Goal: Use online tool/utility: Utilize a website feature to perform a specific function

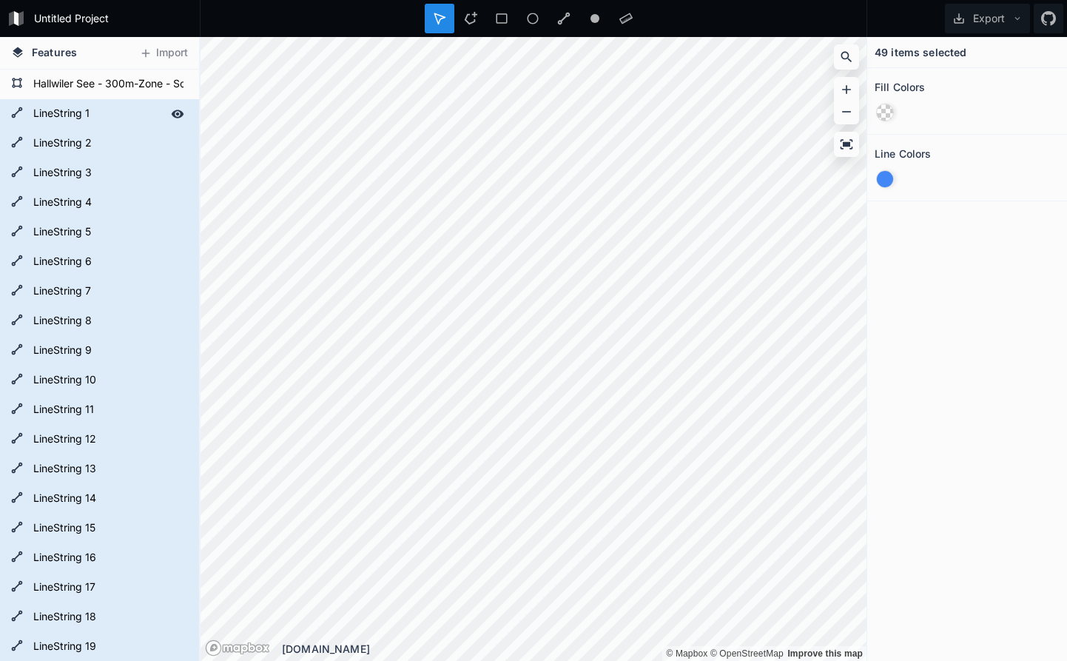
click at [181, 113] on icon at bounding box center [178, 114] width 13 height 8
click at [181, 113] on icon at bounding box center [178, 114] width 12 height 10
click at [180, 84] on icon at bounding box center [177, 84] width 13 height 13
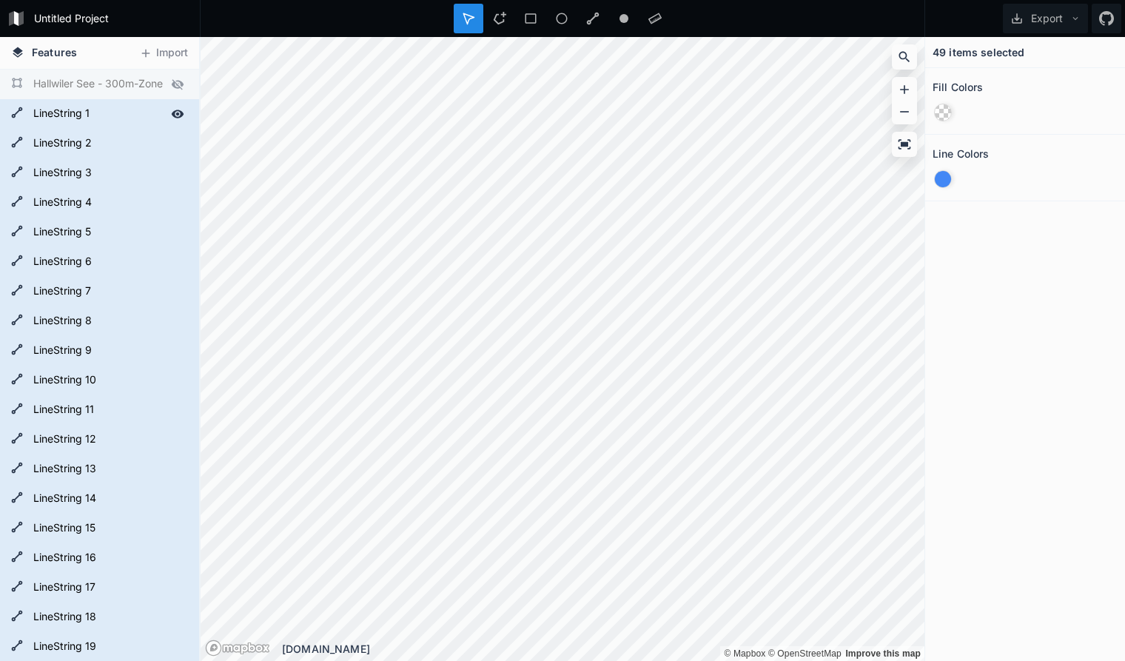
click at [178, 111] on icon at bounding box center [178, 114] width 13 height 8
click at [178, 135] on div at bounding box center [177, 143] width 21 height 21
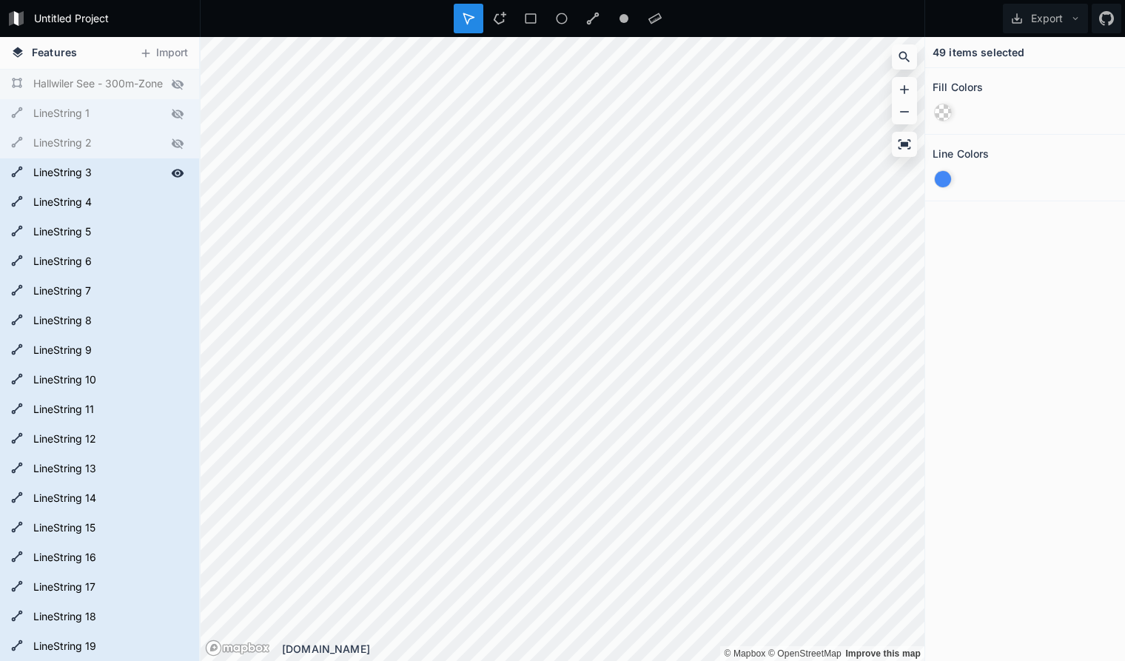
click at [182, 171] on icon at bounding box center [178, 173] width 13 height 8
click at [181, 199] on icon at bounding box center [177, 202] width 13 height 13
click at [176, 229] on icon at bounding box center [177, 232] width 13 height 13
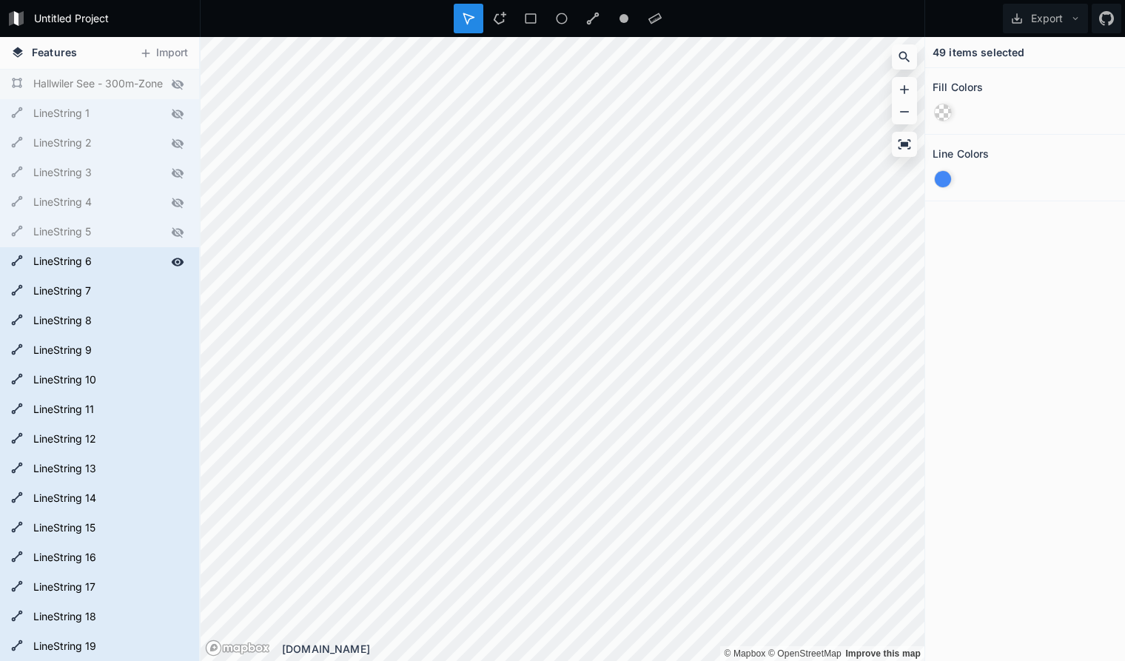
click at [178, 260] on icon at bounding box center [177, 261] width 13 height 13
click at [182, 293] on icon at bounding box center [178, 291] width 13 height 8
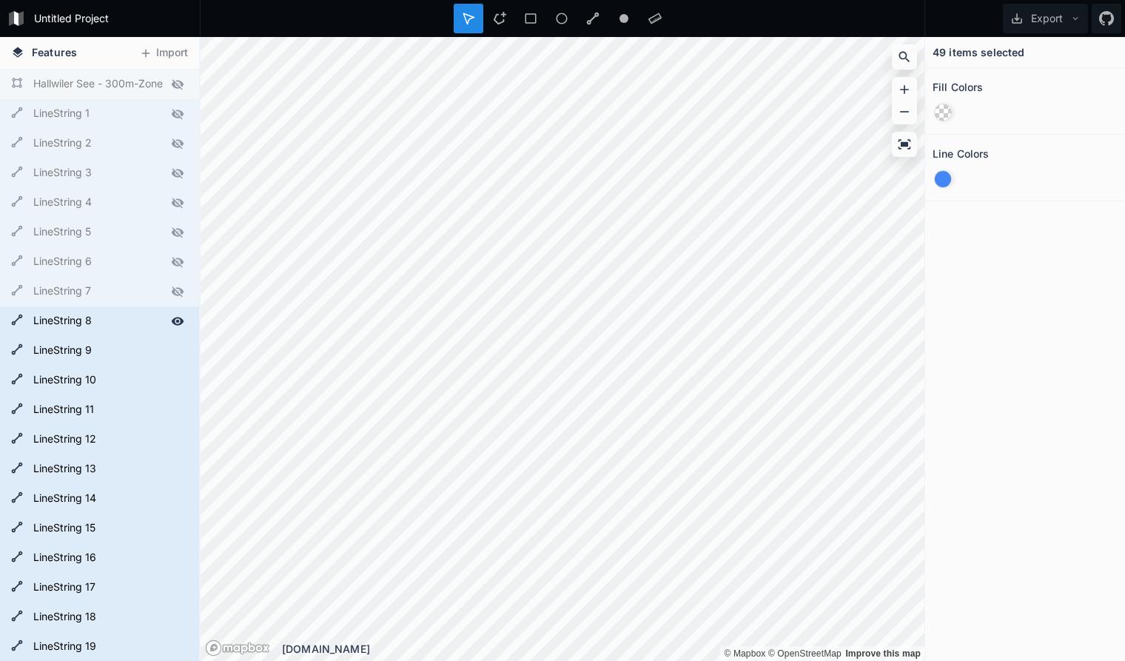
click at [179, 324] on icon at bounding box center [178, 321] width 13 height 8
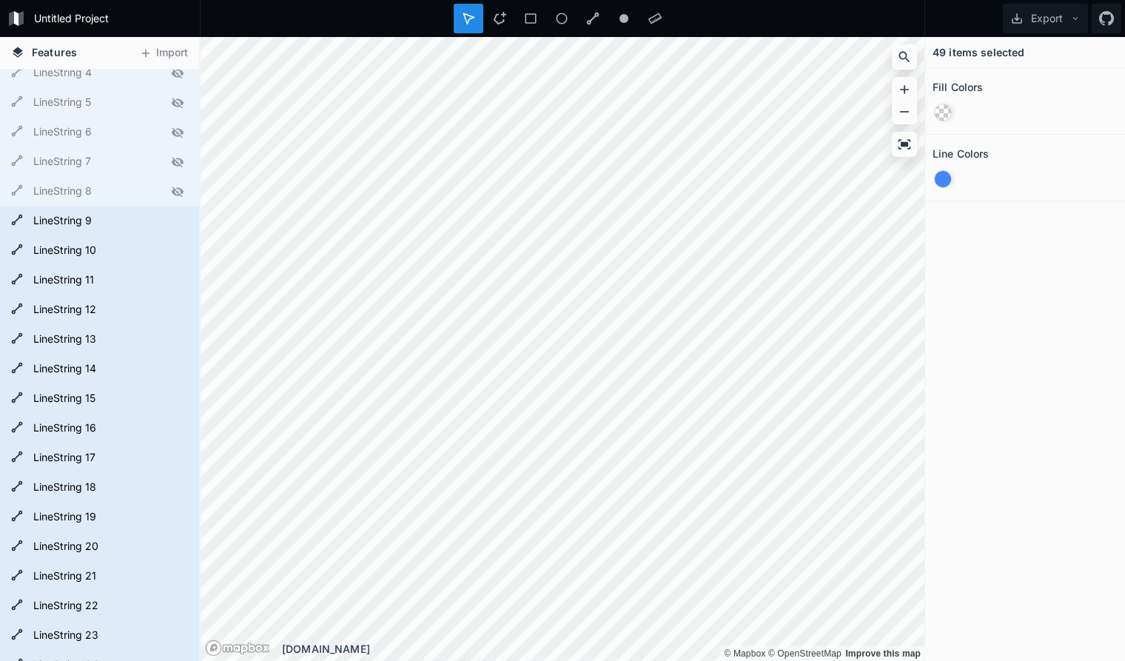
scroll to position [54, 0]
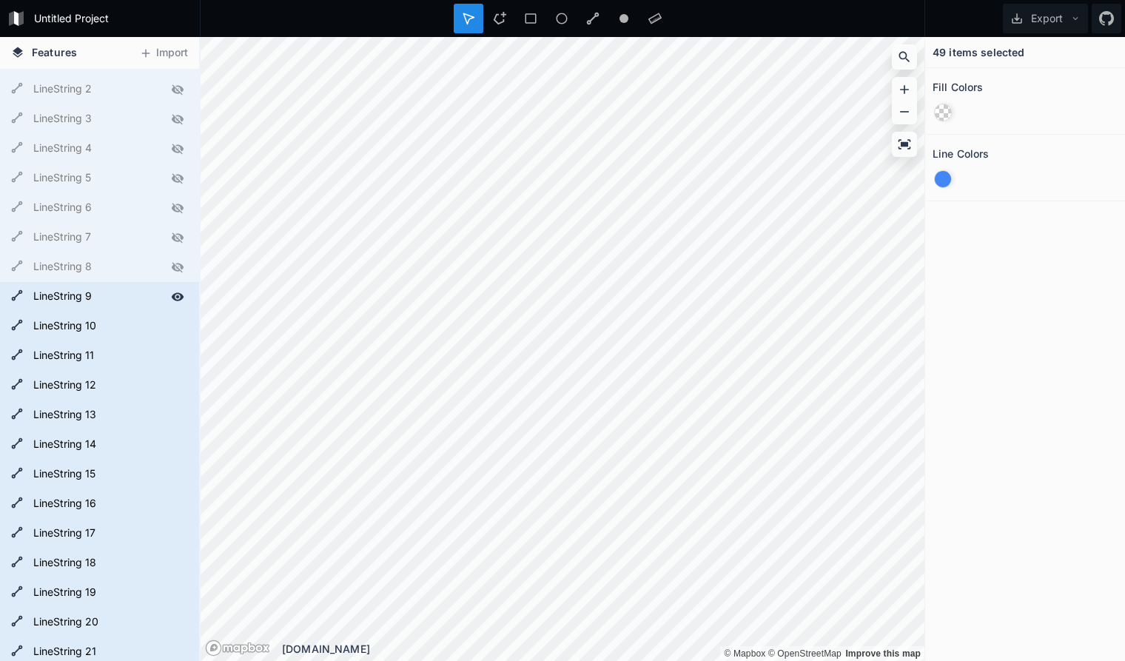
click at [179, 297] on icon at bounding box center [178, 296] width 13 height 8
click at [179, 321] on icon at bounding box center [177, 326] width 13 height 13
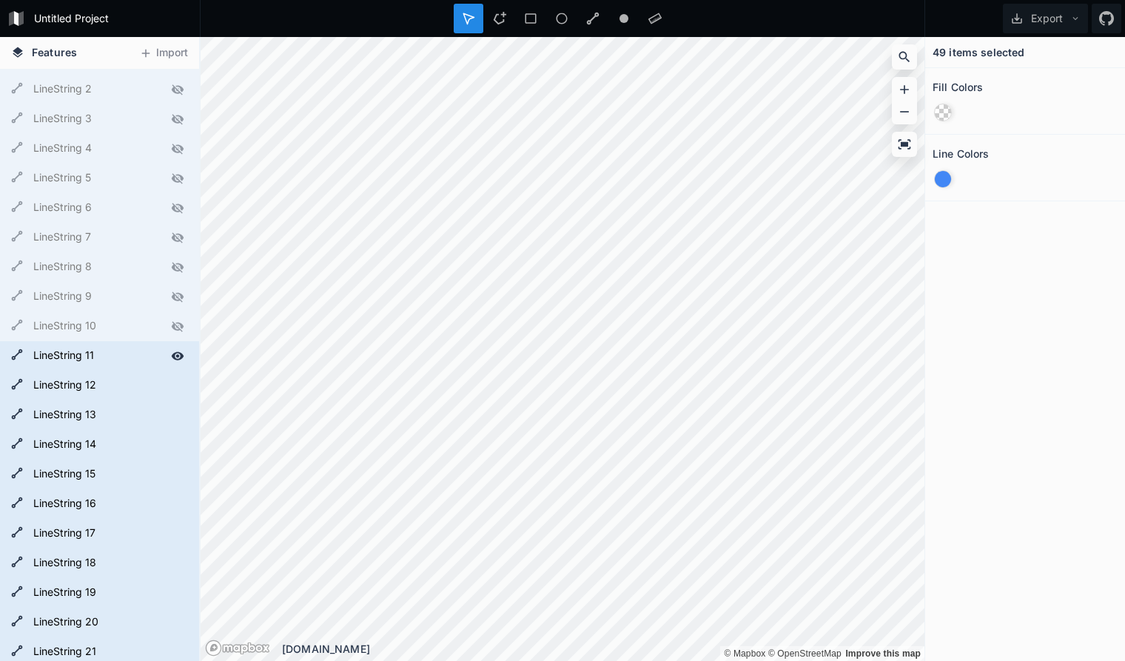
click at [180, 350] on icon at bounding box center [177, 355] width 13 height 13
click at [175, 380] on icon at bounding box center [177, 385] width 13 height 13
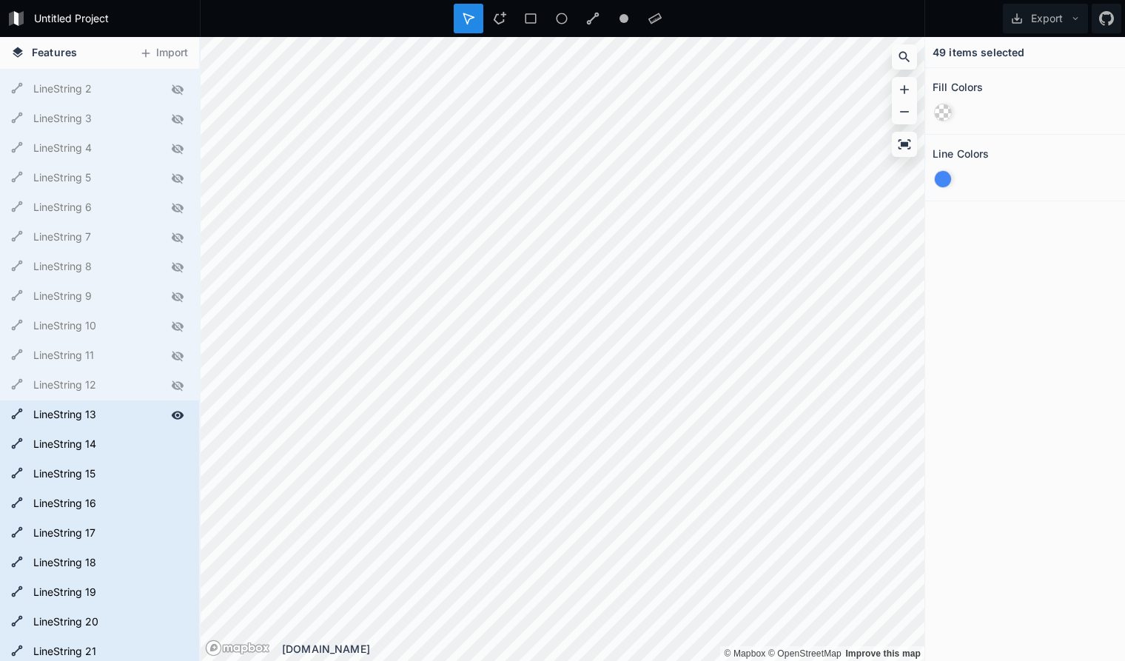
click at [177, 410] on icon at bounding box center [177, 415] width 13 height 13
click at [177, 439] on icon at bounding box center [177, 444] width 13 height 13
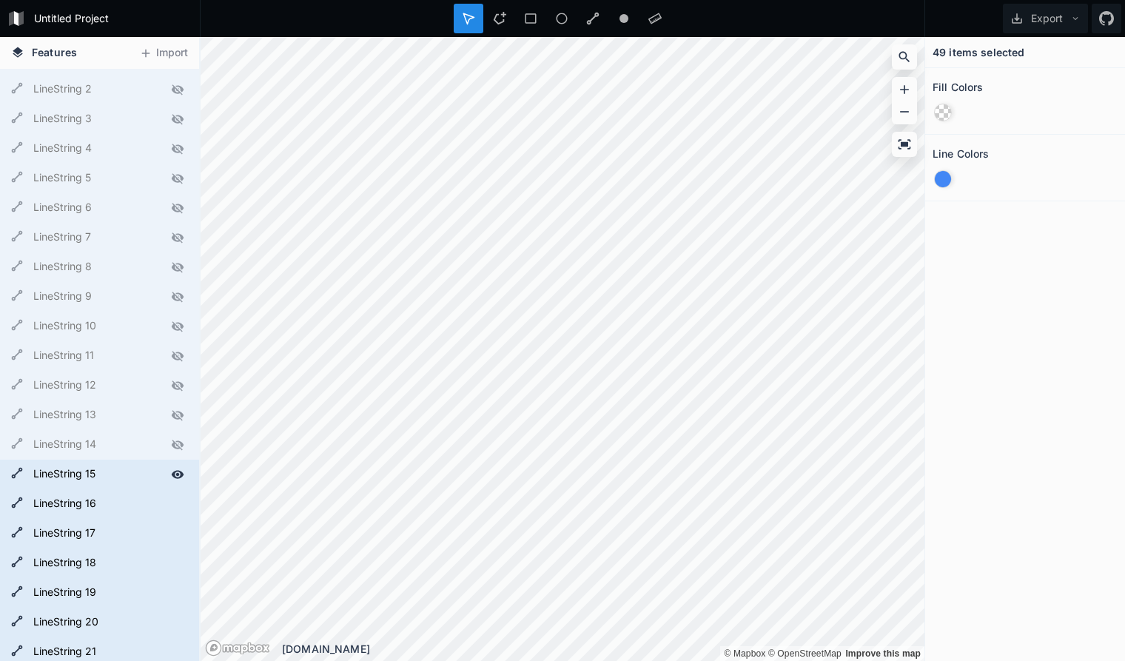
click at [175, 472] on icon at bounding box center [178, 474] width 13 height 8
click at [180, 512] on div at bounding box center [177, 504] width 21 height 21
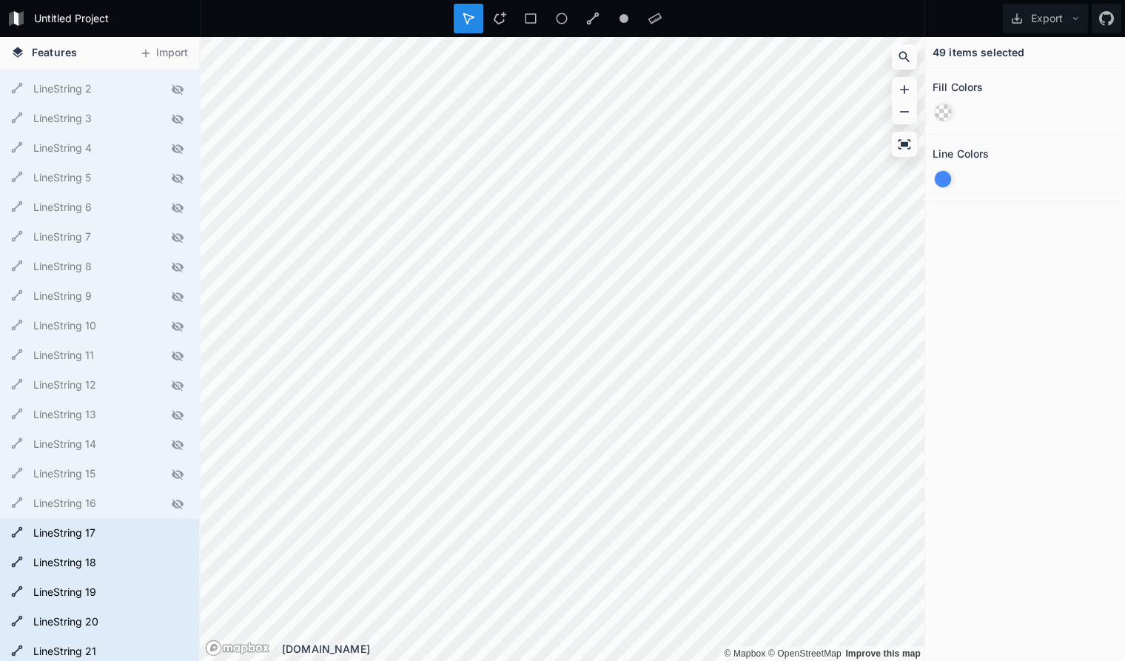
scroll to position [205, 0]
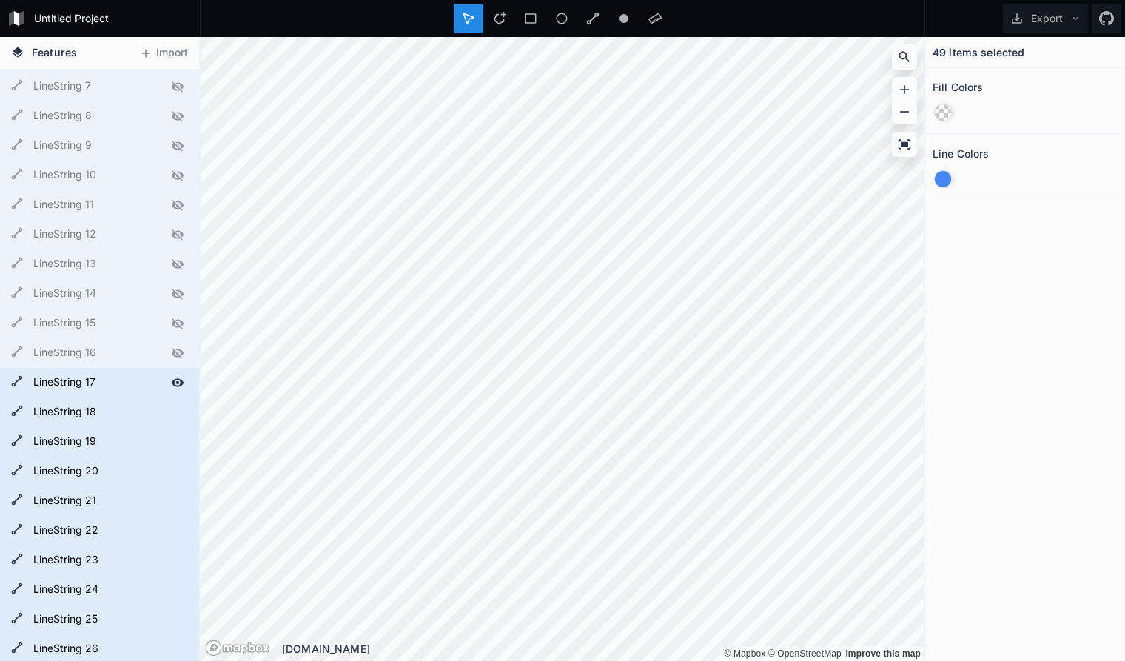
click at [176, 383] on icon at bounding box center [178, 382] width 13 height 8
click at [175, 415] on icon at bounding box center [178, 412] width 13 height 8
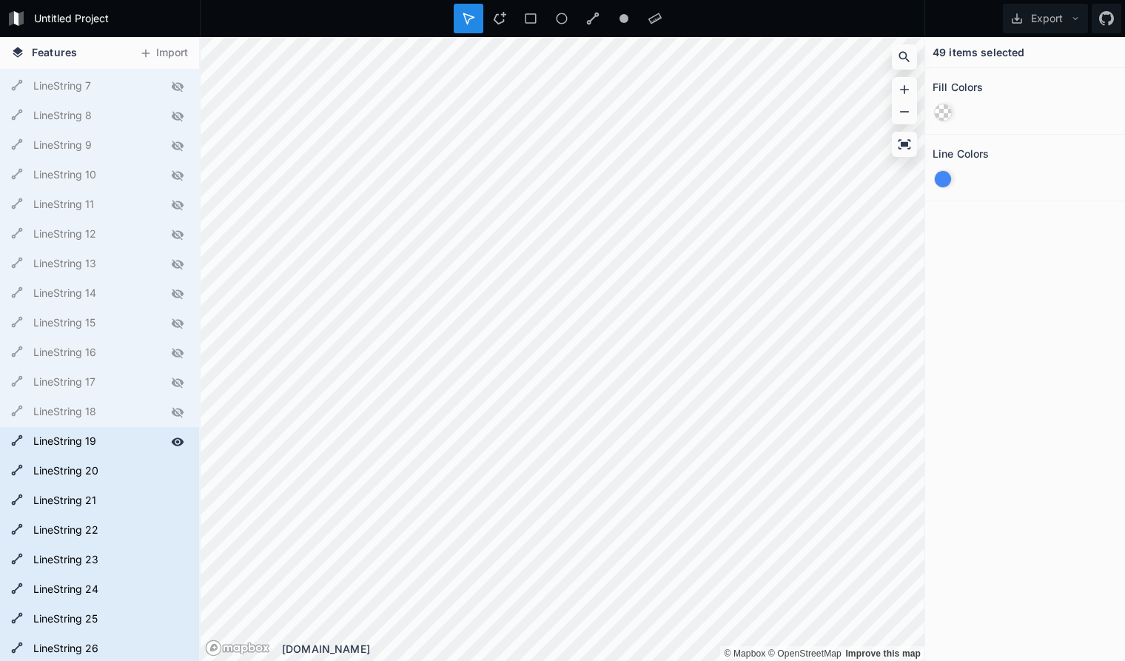
click at [176, 440] on icon at bounding box center [177, 441] width 13 height 13
click at [175, 469] on icon at bounding box center [178, 471] width 13 height 8
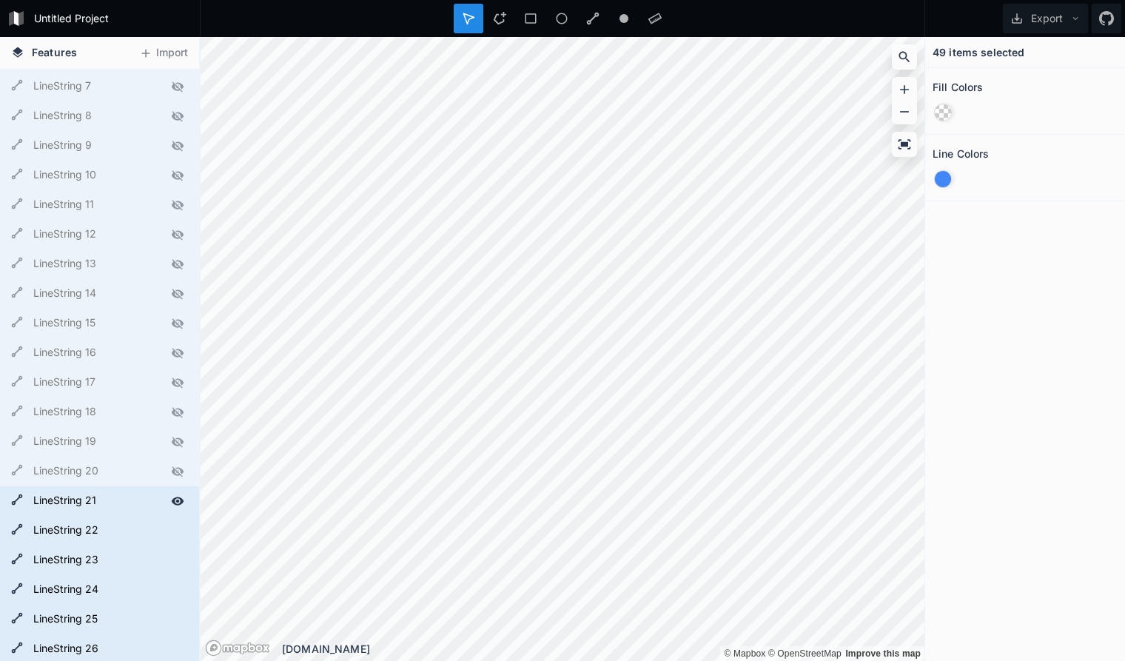
click at [173, 496] on icon at bounding box center [177, 500] width 13 height 13
click at [173, 525] on icon at bounding box center [177, 530] width 13 height 13
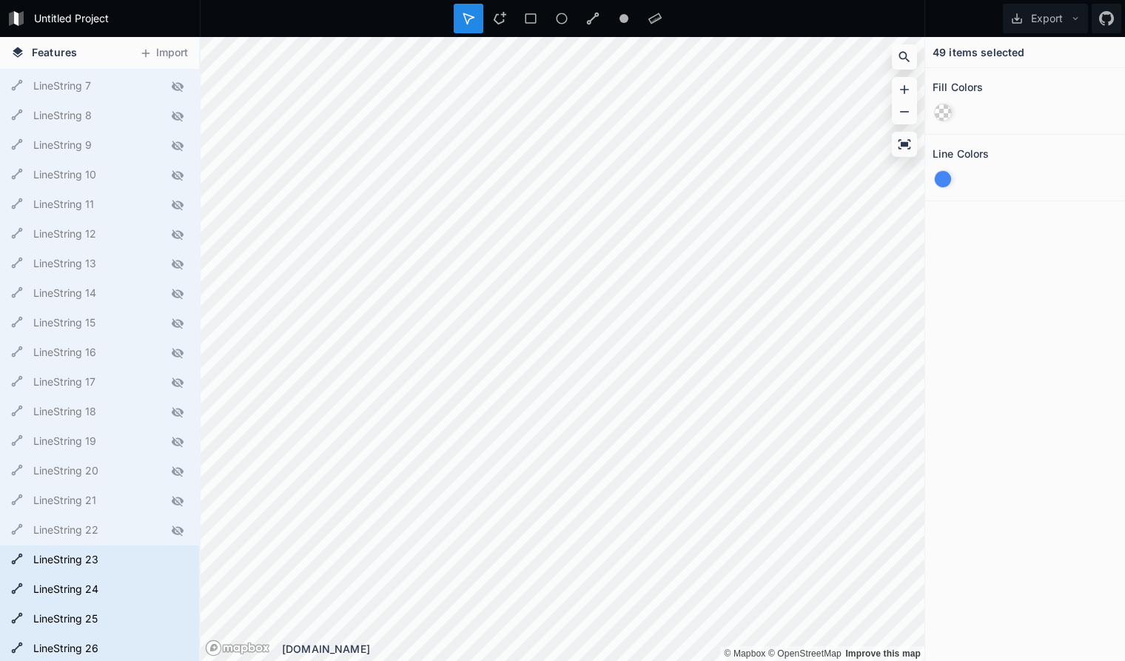
click at [176, 528] on icon at bounding box center [177, 530] width 13 height 13
click at [184, 500] on icon at bounding box center [177, 500] width 13 height 13
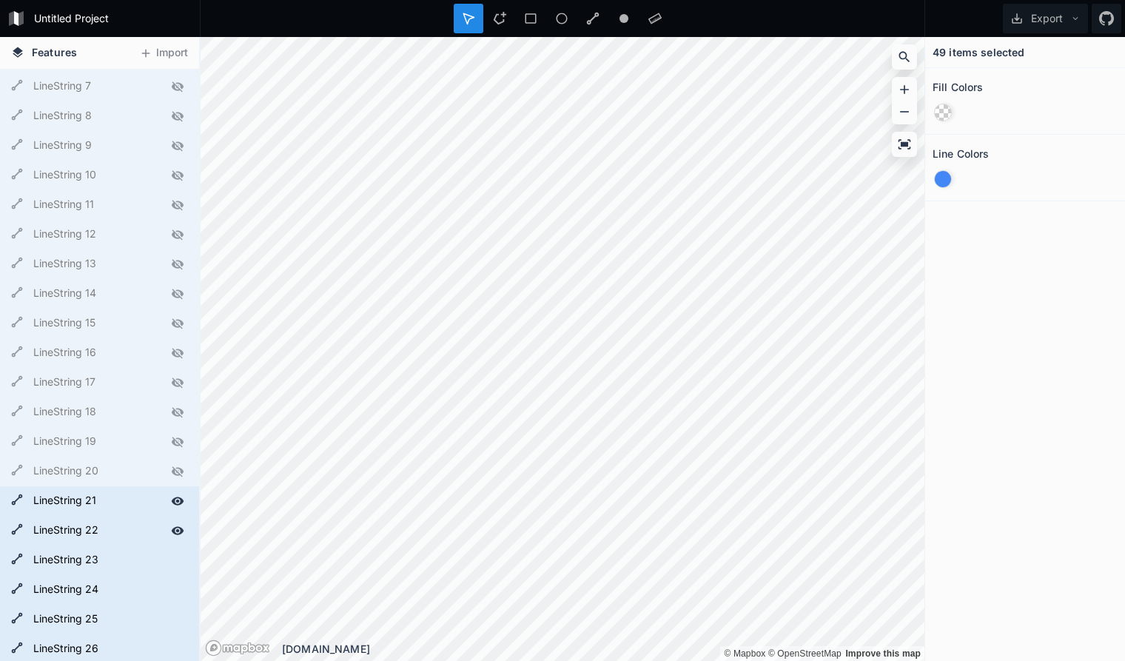
click at [175, 468] on icon at bounding box center [177, 471] width 13 height 13
click at [178, 434] on div at bounding box center [177, 441] width 21 height 21
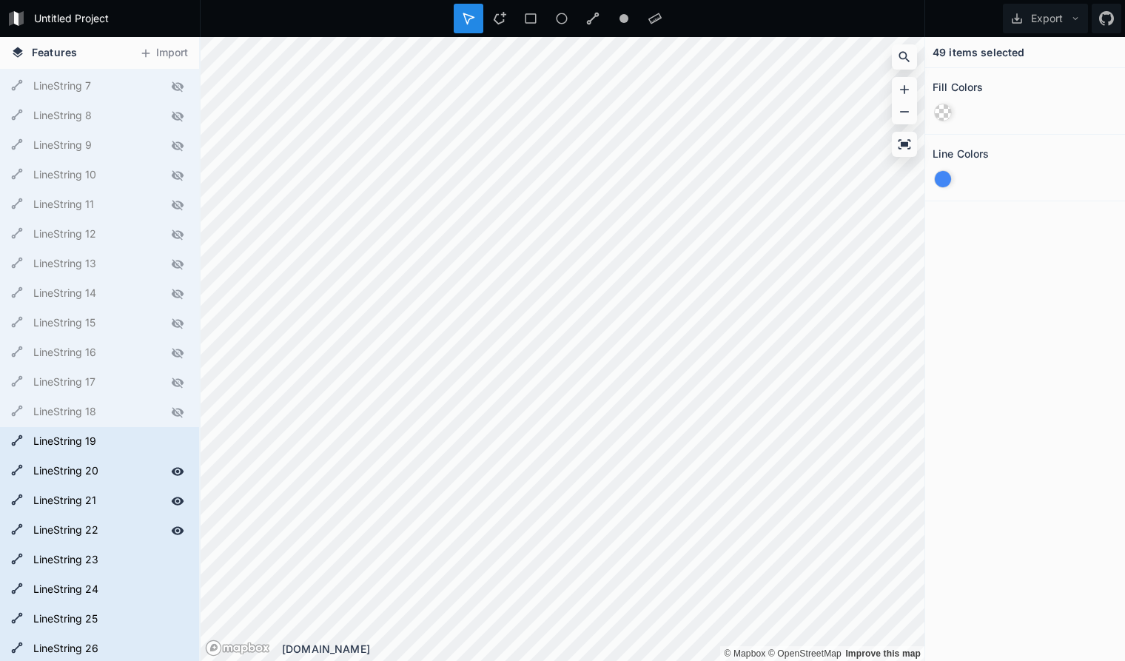
click at [178, 406] on icon at bounding box center [177, 412] width 13 height 13
click at [181, 379] on icon at bounding box center [177, 382] width 13 height 13
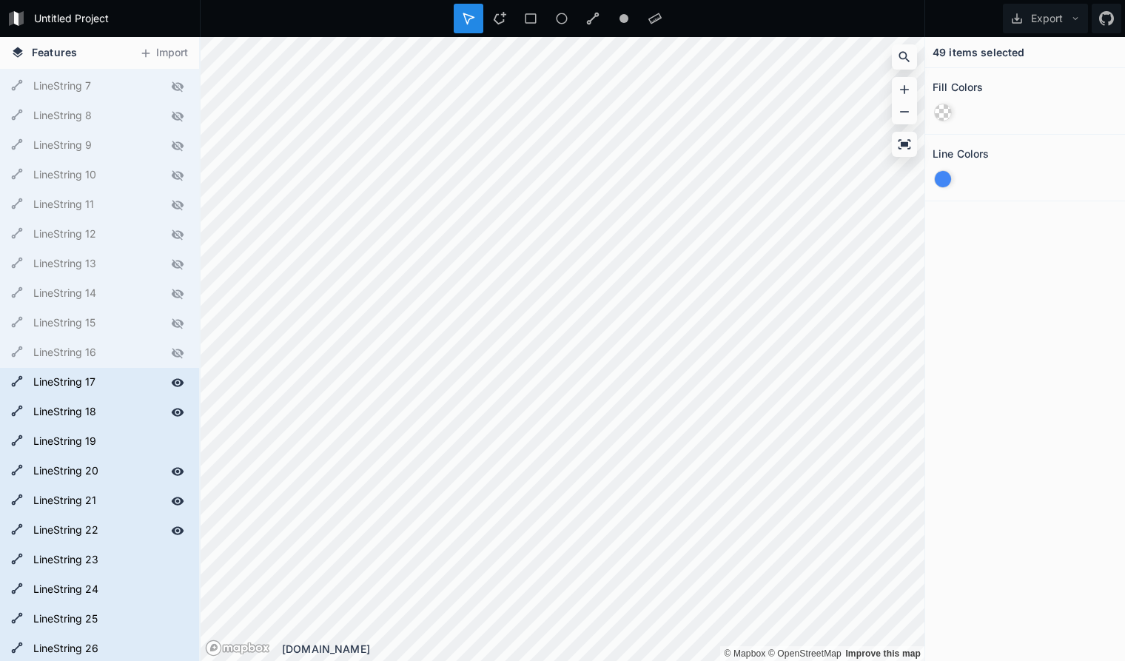
click at [180, 349] on icon at bounding box center [177, 352] width 13 height 13
click at [180, 322] on icon at bounding box center [177, 323] width 13 height 13
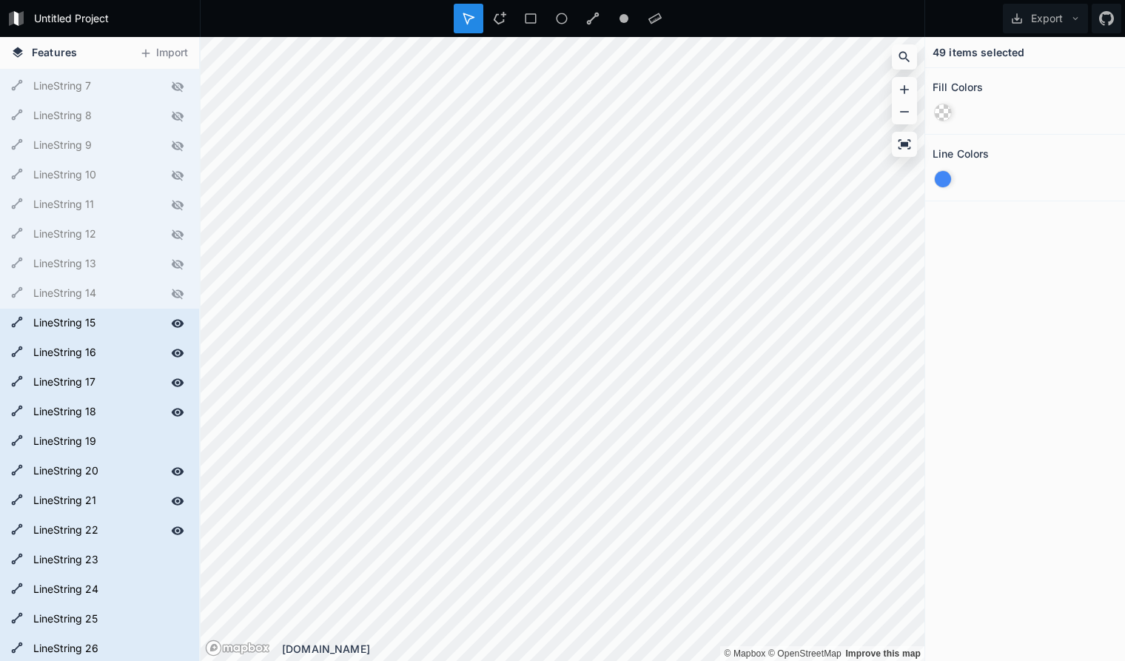
click at [174, 289] on icon at bounding box center [177, 293] width 13 height 13
click at [175, 260] on icon at bounding box center [177, 264] width 13 height 13
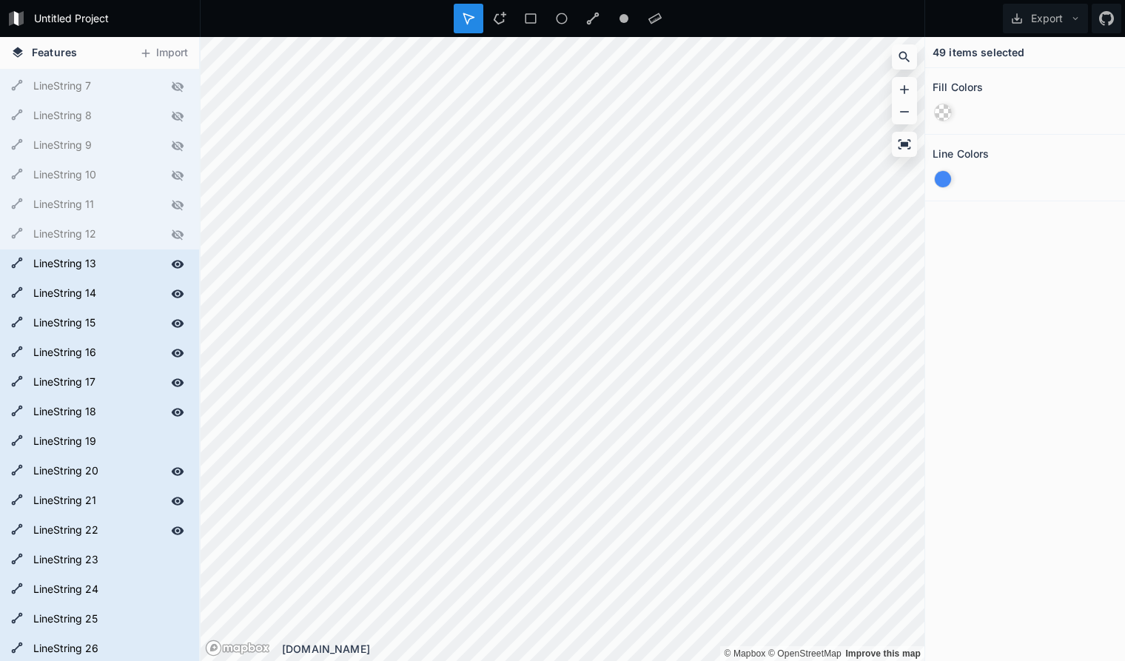
click at [178, 232] on icon at bounding box center [177, 234] width 13 height 13
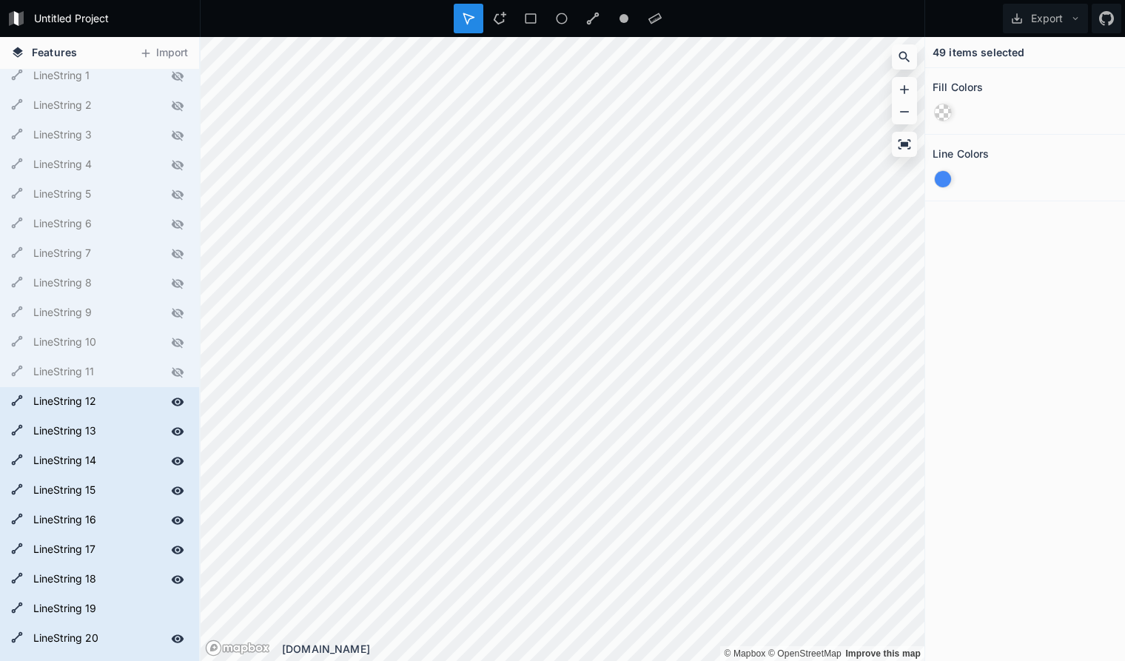
scroll to position [0, 0]
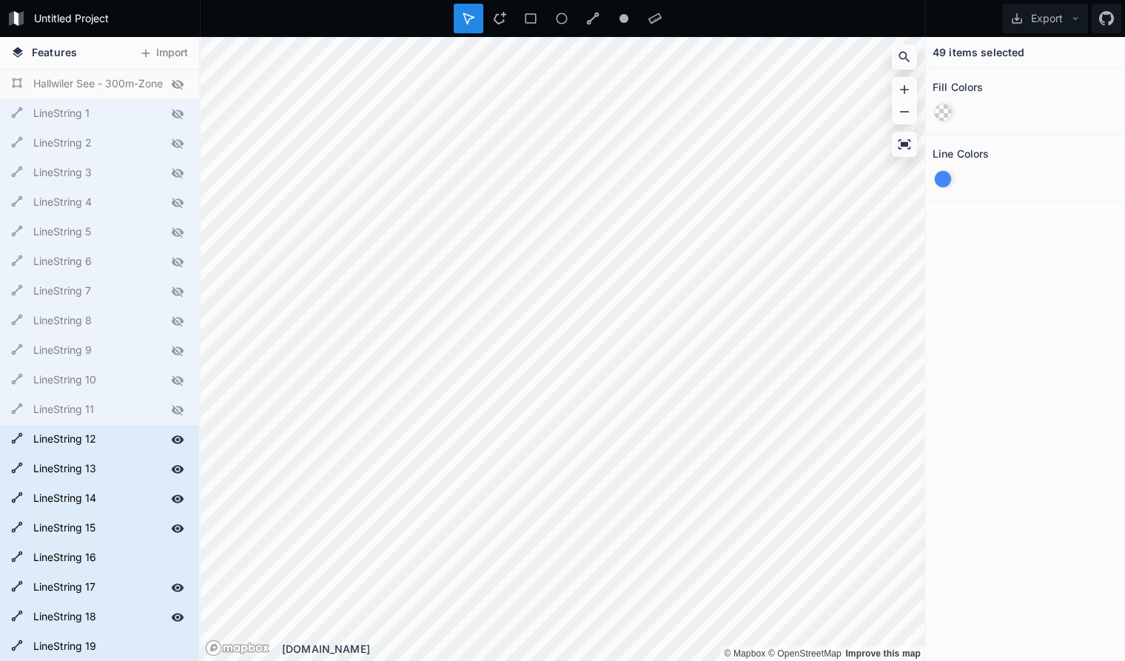
click at [180, 410] on icon at bounding box center [177, 409] width 13 height 13
click at [181, 377] on icon at bounding box center [178, 380] width 12 height 10
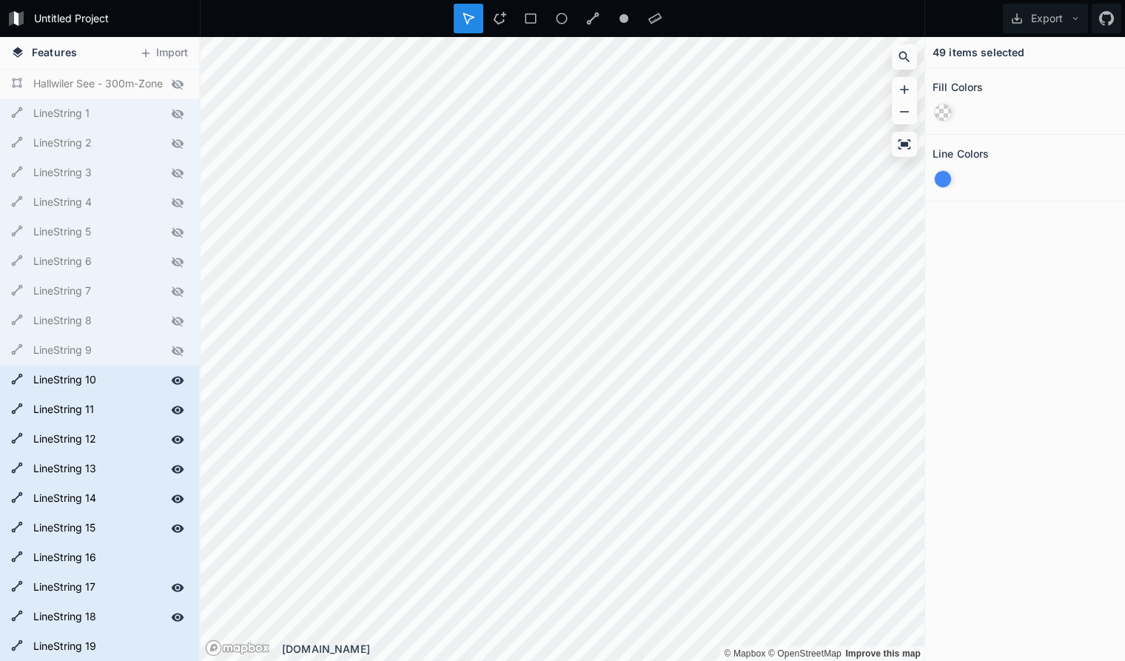
click at [178, 345] on icon at bounding box center [177, 350] width 13 height 13
click at [178, 315] on icon at bounding box center [177, 321] width 13 height 13
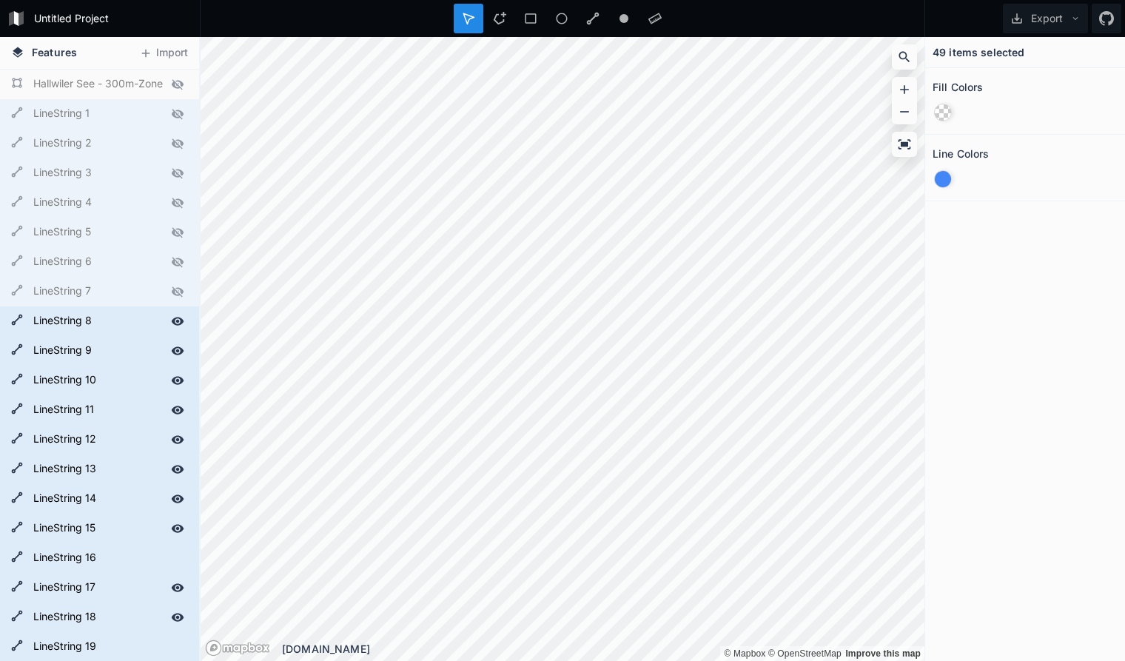
click at [178, 315] on icon at bounding box center [177, 321] width 13 height 13
click at [175, 353] on icon at bounding box center [178, 350] width 13 height 8
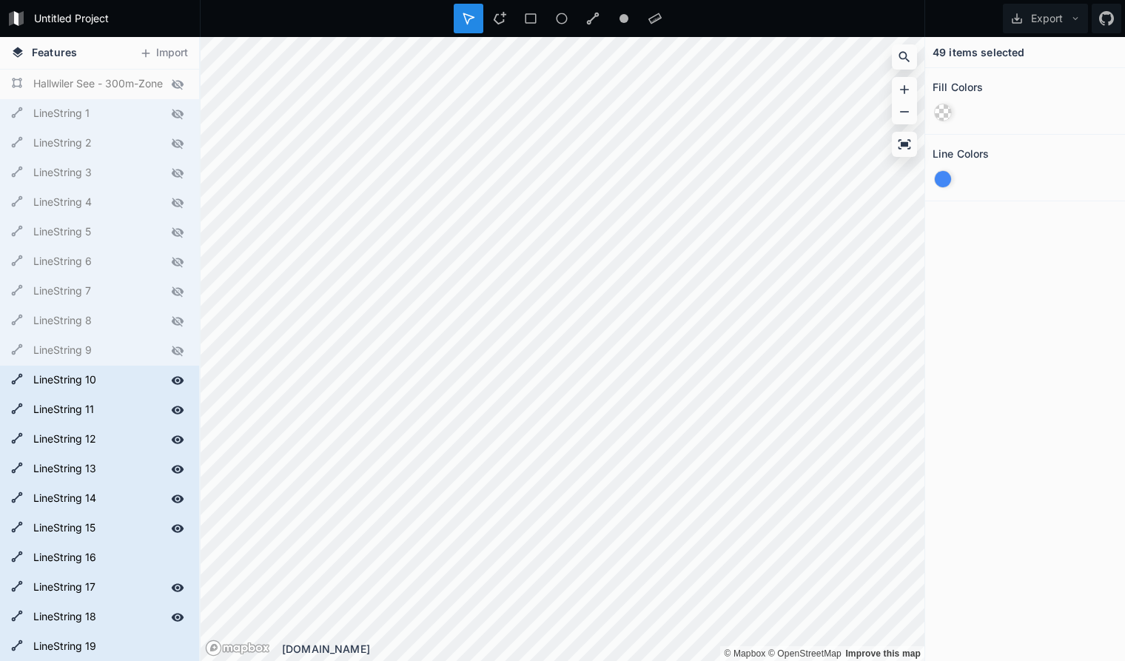
click at [175, 353] on icon at bounding box center [178, 351] width 12 height 10
click at [119, 110] on form "LineString 1" at bounding box center [98, 114] width 138 height 22
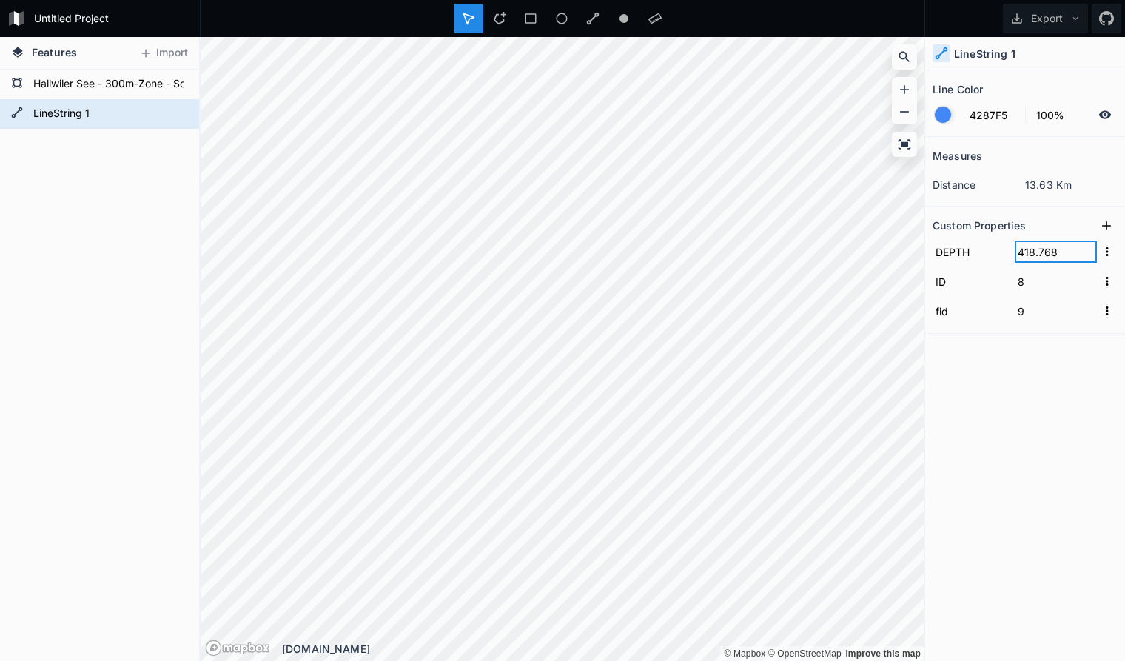
click at [1066, 252] on input "418.768" at bounding box center [1056, 252] width 82 height 22
click at [173, 111] on icon at bounding box center [177, 113] width 13 height 13
click at [181, 112] on icon at bounding box center [178, 114] width 12 height 10
click at [86, 84] on form "Hallwiler See - 300m-Zone - Schwimmwestenpflicht" at bounding box center [98, 84] width 138 height 22
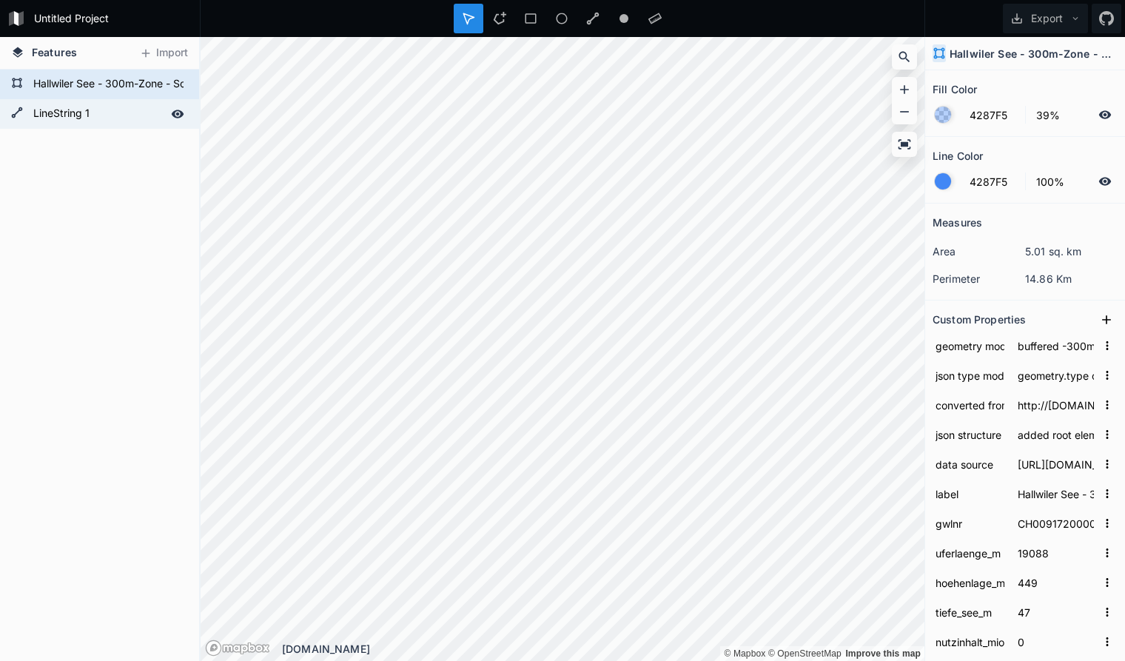
click at [130, 113] on form "LineString 1" at bounding box center [98, 114] width 138 height 22
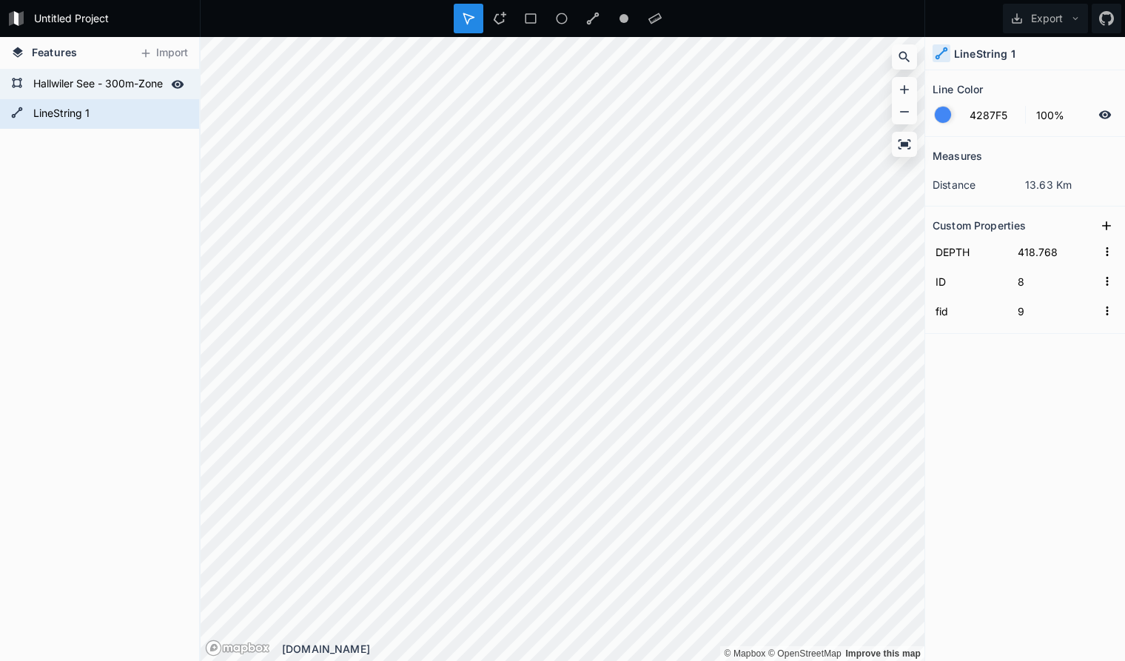
click at [98, 86] on form "Hallwiler See - 300m-Zone - Schwimmwestenpflicht" at bounding box center [98, 84] width 138 height 22
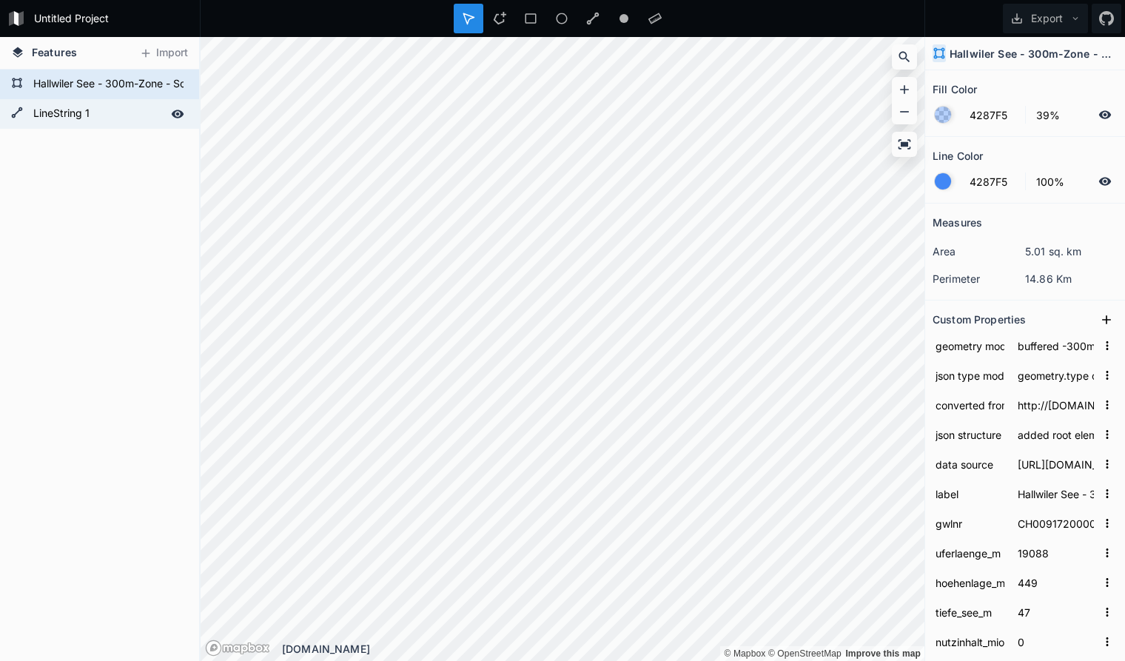
click at [115, 108] on form "LineString 1" at bounding box center [98, 114] width 138 height 22
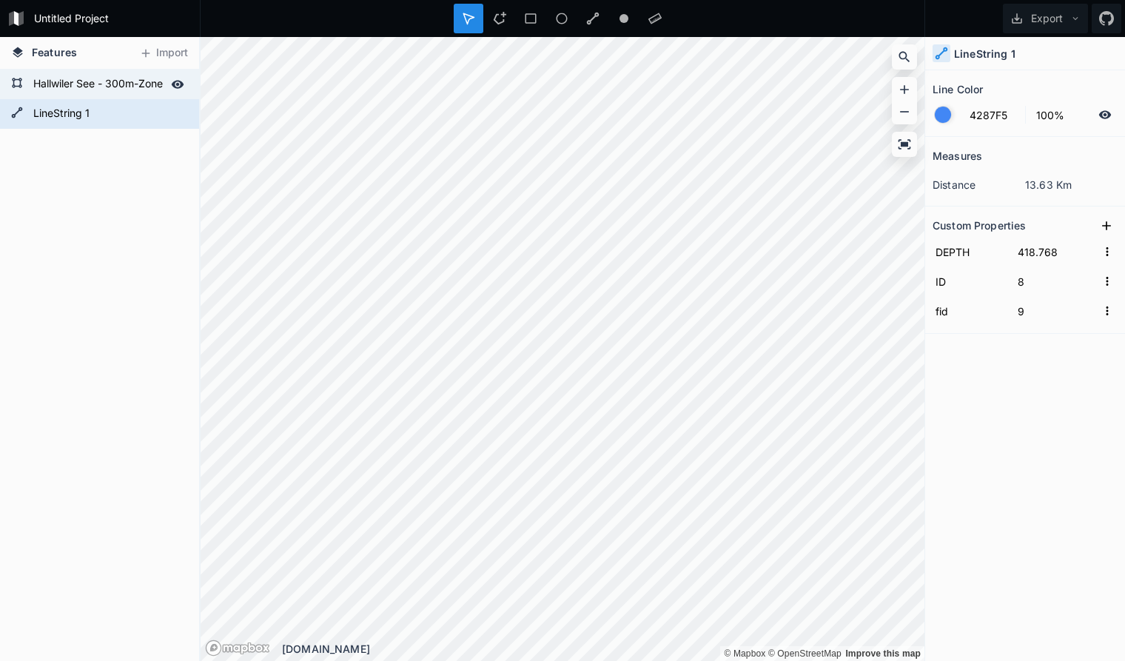
click at [104, 75] on form "Hallwiler See - 300m-Zone - Schwimmwestenpflicht" at bounding box center [98, 84] width 138 height 22
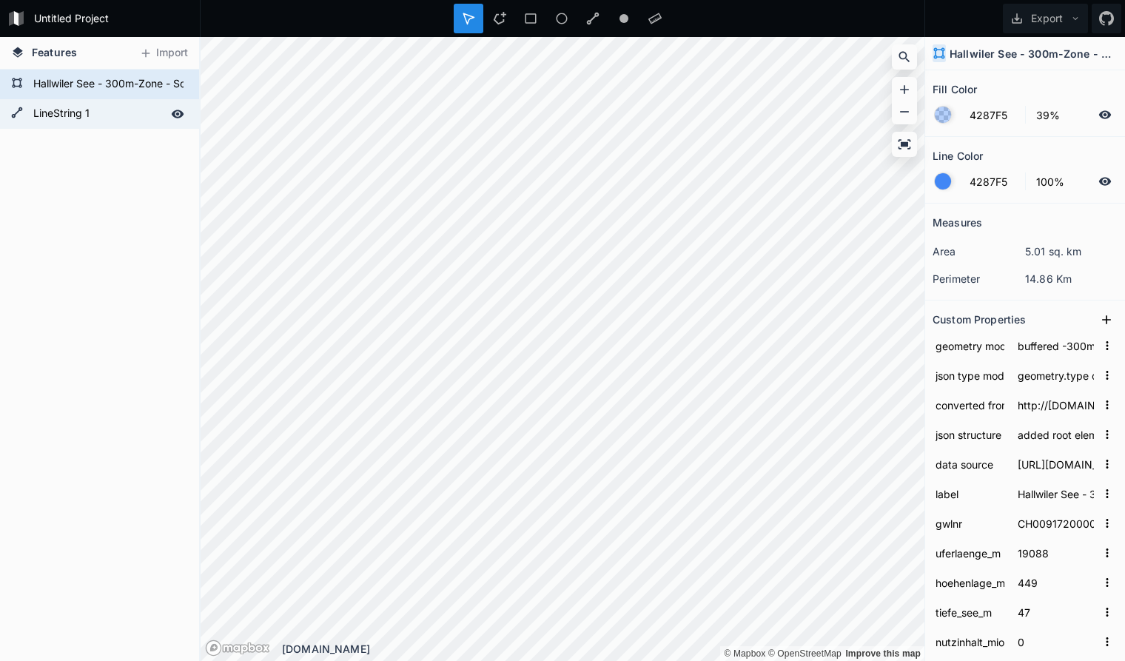
click at [117, 111] on form "LineString 1" at bounding box center [98, 114] width 138 height 22
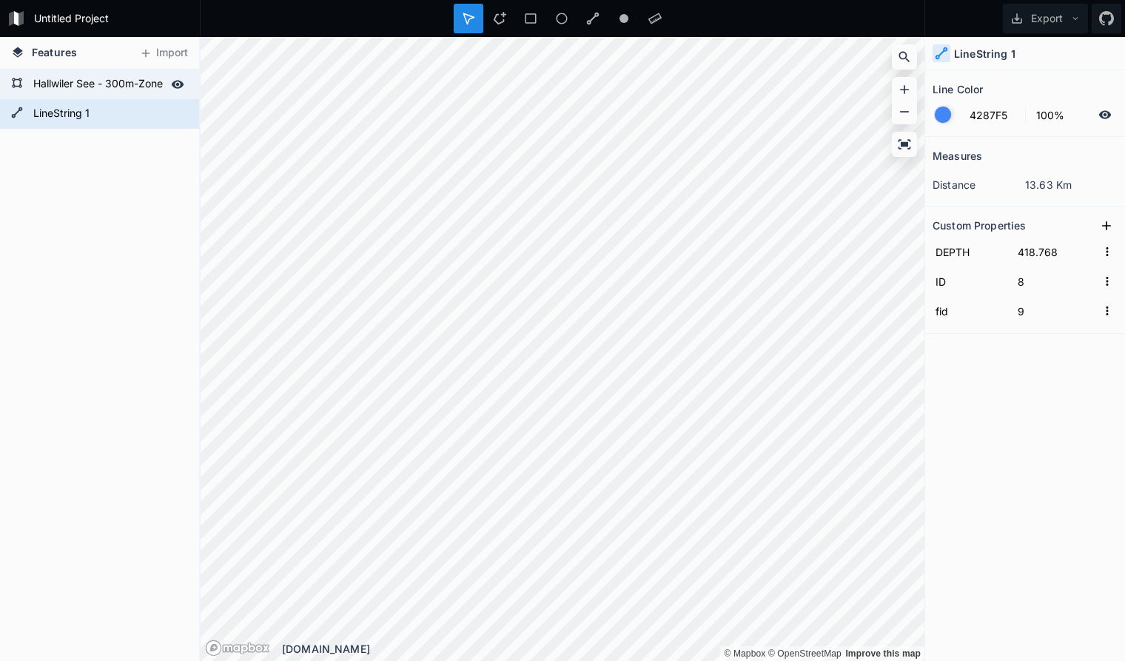
click at [110, 88] on form "Hallwiler See - 300m-Zone - Schwimmwestenpflicht" at bounding box center [98, 84] width 138 height 22
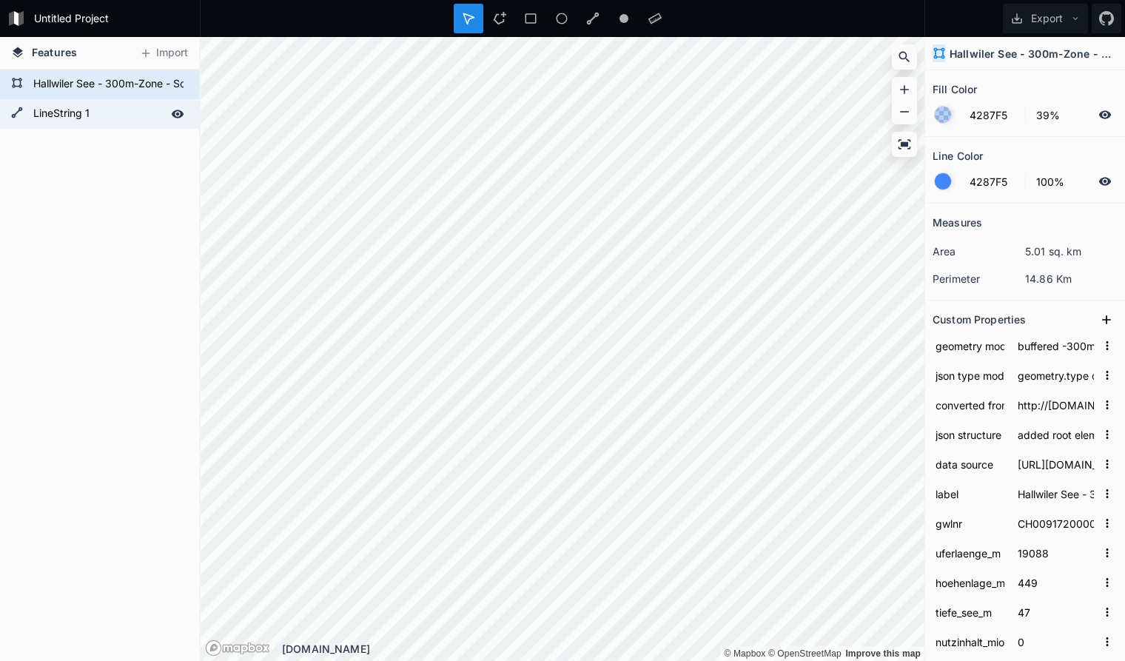
click at [116, 110] on form "LineString 1" at bounding box center [98, 114] width 138 height 22
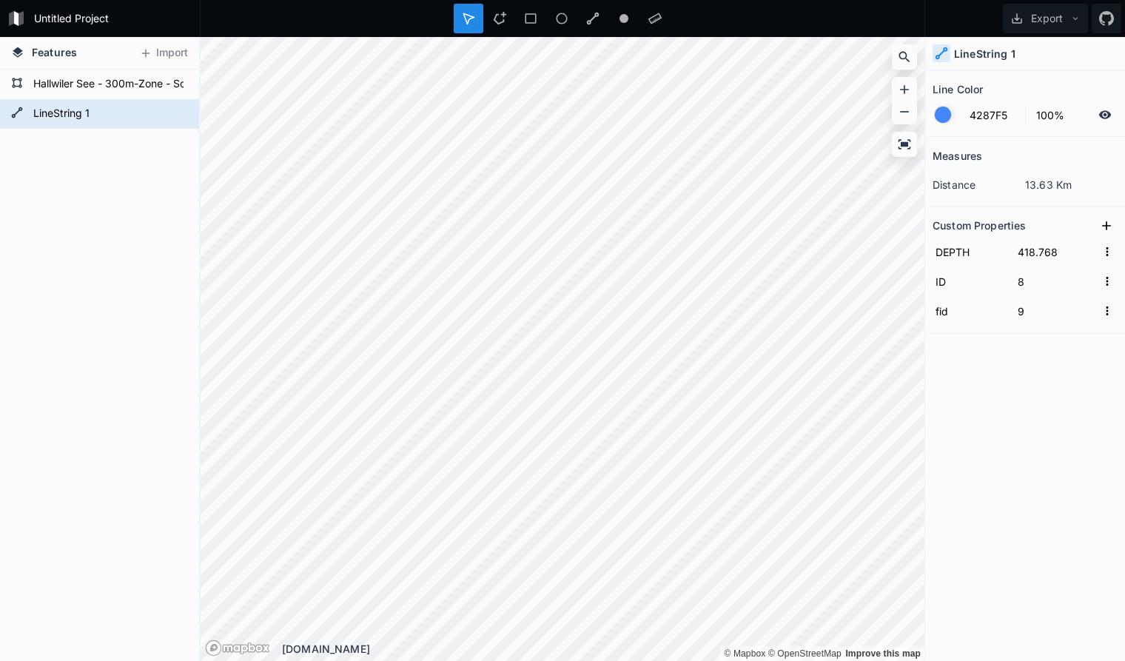
click at [132, 155] on div "LineString 1 Hallwiler See - 300m-Zone - Schwimmwestenpflicht" at bounding box center [99, 365] width 199 height 591
click at [167, 130] on div "Delete" at bounding box center [205, 132] width 148 height 30
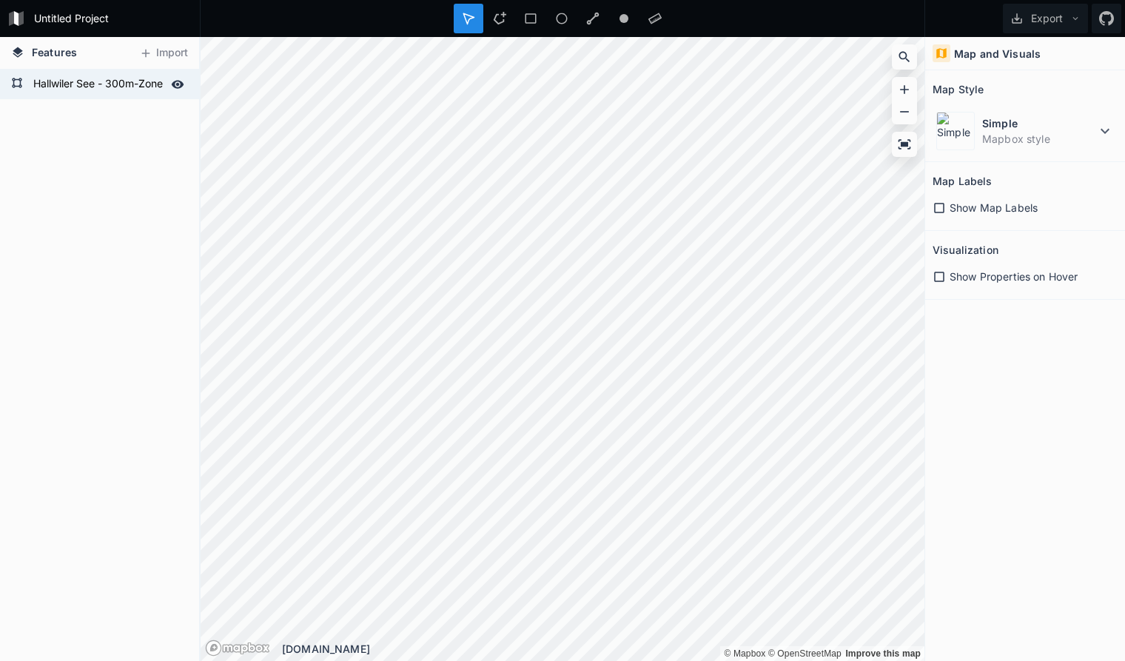
click at [66, 84] on form "Hallwiler See - 300m-Zone - Schwimmwestenpflicht" at bounding box center [98, 84] width 138 height 22
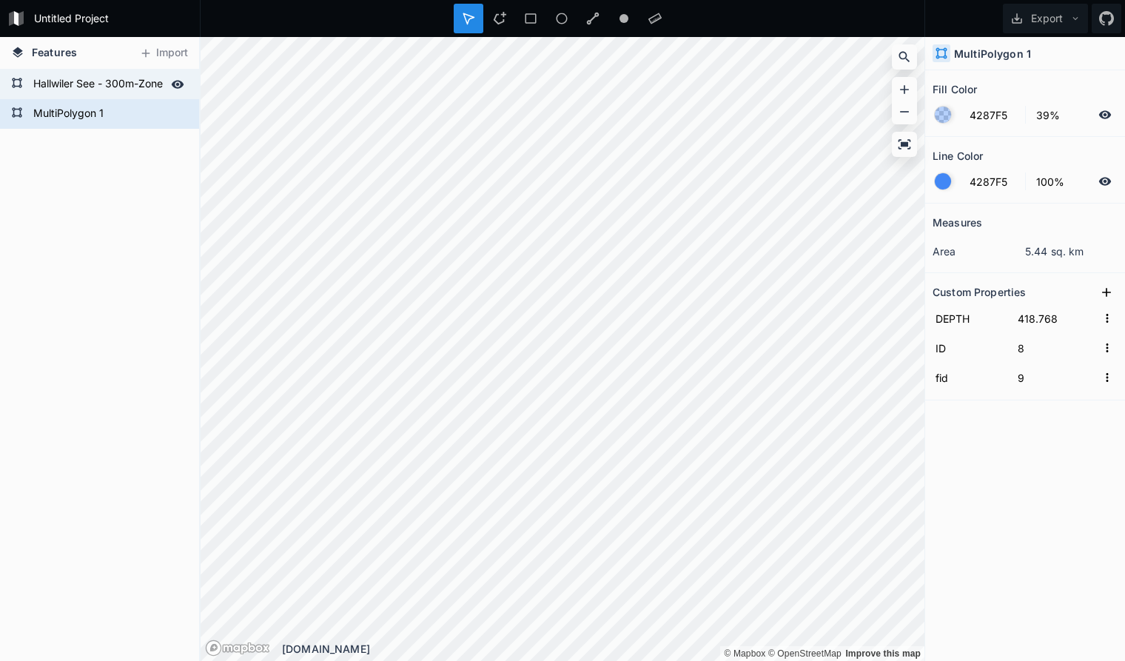
click at [178, 82] on icon at bounding box center [177, 84] width 13 height 13
click at [179, 136] on div "Delete" at bounding box center [215, 135] width 148 height 30
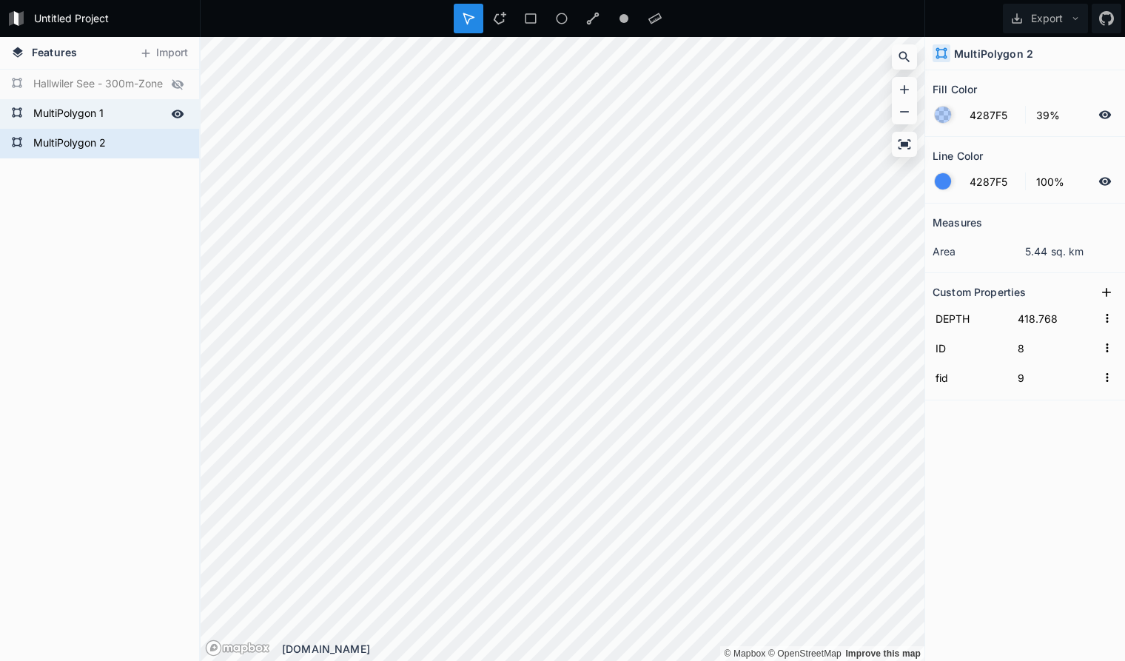
click at [178, 117] on icon at bounding box center [178, 114] width 13 height 8
click at [177, 142] on icon at bounding box center [178, 143] width 13 height 8
click at [177, 142] on icon at bounding box center [177, 143] width 13 height 13
click at [172, 110] on icon at bounding box center [177, 113] width 13 height 13
click at [178, 141] on icon at bounding box center [178, 143] width 13 height 8
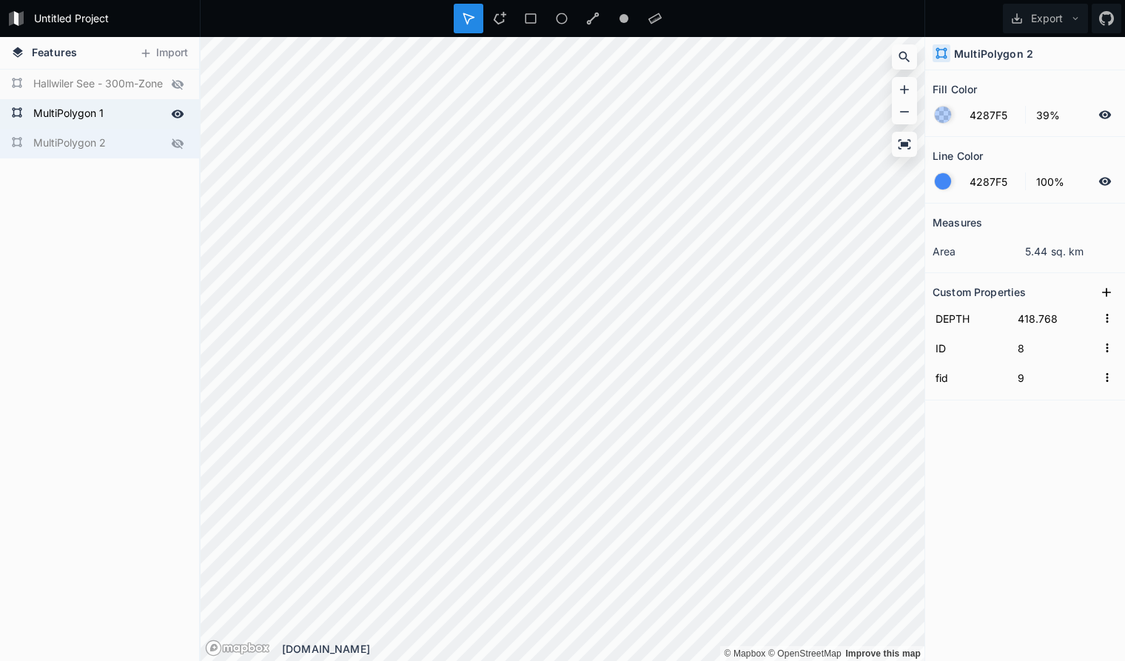
click at [178, 112] on icon at bounding box center [178, 114] width 13 height 8
click at [181, 139] on icon at bounding box center [177, 143] width 13 height 13
click at [175, 142] on icon at bounding box center [178, 143] width 13 height 8
click at [175, 142] on icon at bounding box center [178, 143] width 12 height 10
click at [126, 116] on form "MultiPolygon 1" at bounding box center [98, 114] width 138 height 22
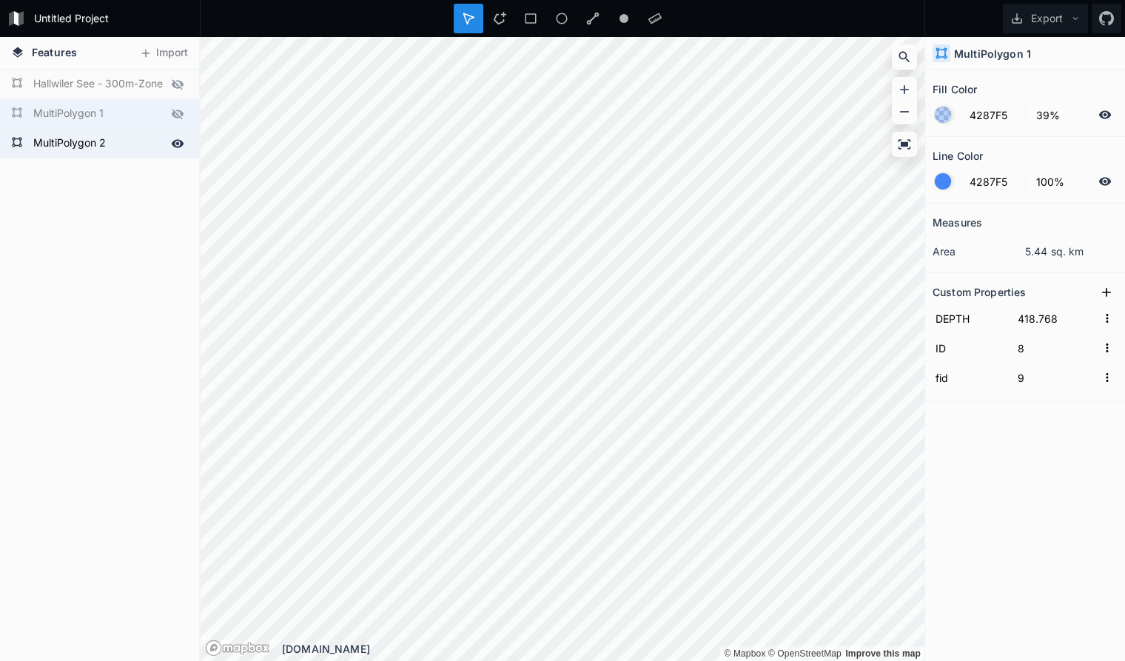
click at [179, 115] on icon at bounding box center [178, 114] width 12 height 10
click at [145, 143] on form "MultiPolygon 2" at bounding box center [98, 143] width 138 height 22
click at [141, 115] on form "MultiPolygon 1" at bounding box center [98, 114] width 138 height 22
click at [142, 143] on form "MultiPolygon 2" at bounding box center [98, 143] width 138 height 22
click at [142, 122] on form "MultiPolygon 1" at bounding box center [98, 114] width 138 height 22
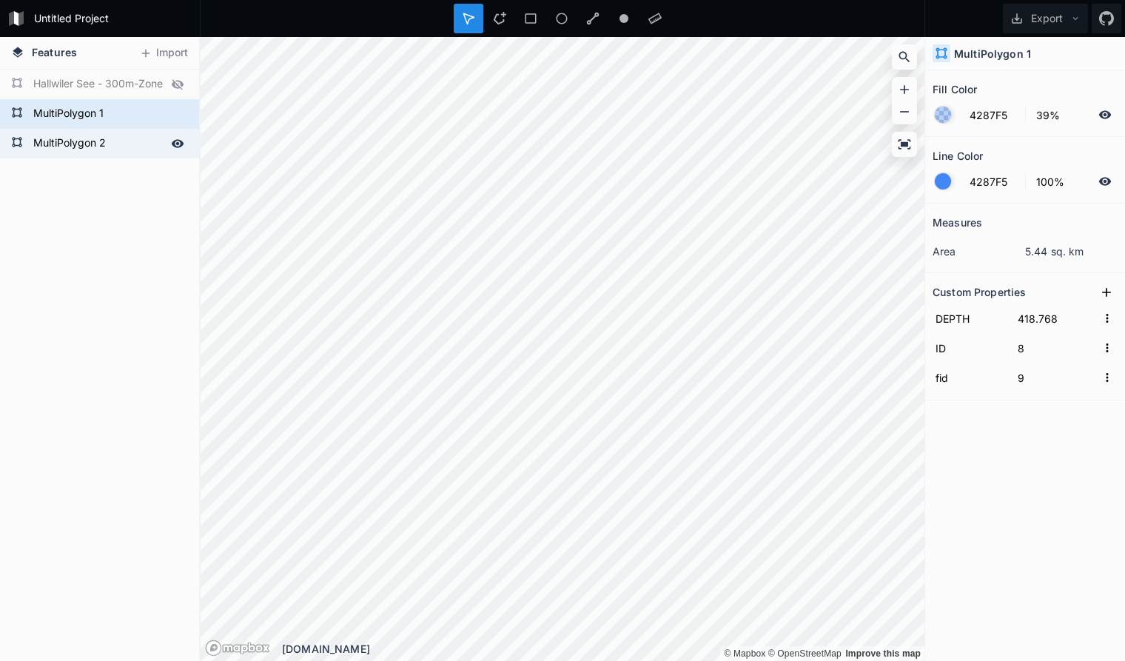
click at [143, 135] on form "MultiPolygon 2" at bounding box center [98, 143] width 138 height 22
click at [143, 119] on form "MultiPolygon 1" at bounding box center [98, 114] width 138 height 22
click at [141, 136] on form "MultiPolygon 2" at bounding box center [98, 143] width 138 height 22
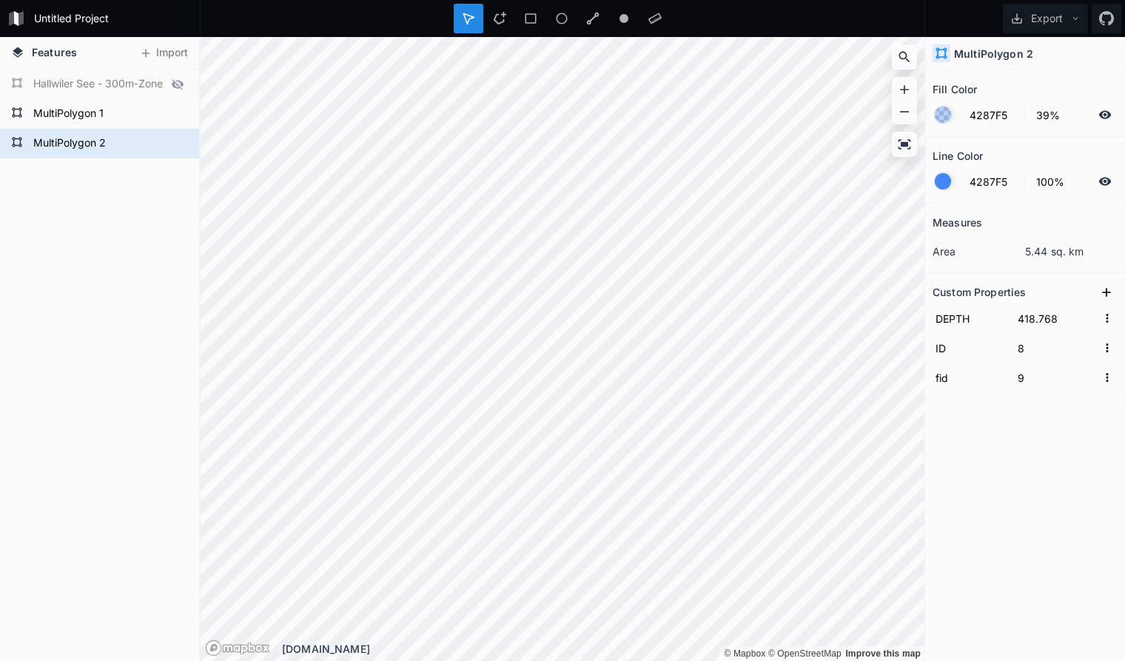
click at [0, 0] on icon at bounding box center [0, 0] width 0 height 0
click at [136, 114] on form "MultiPolygon 1" at bounding box center [98, 114] width 138 height 22
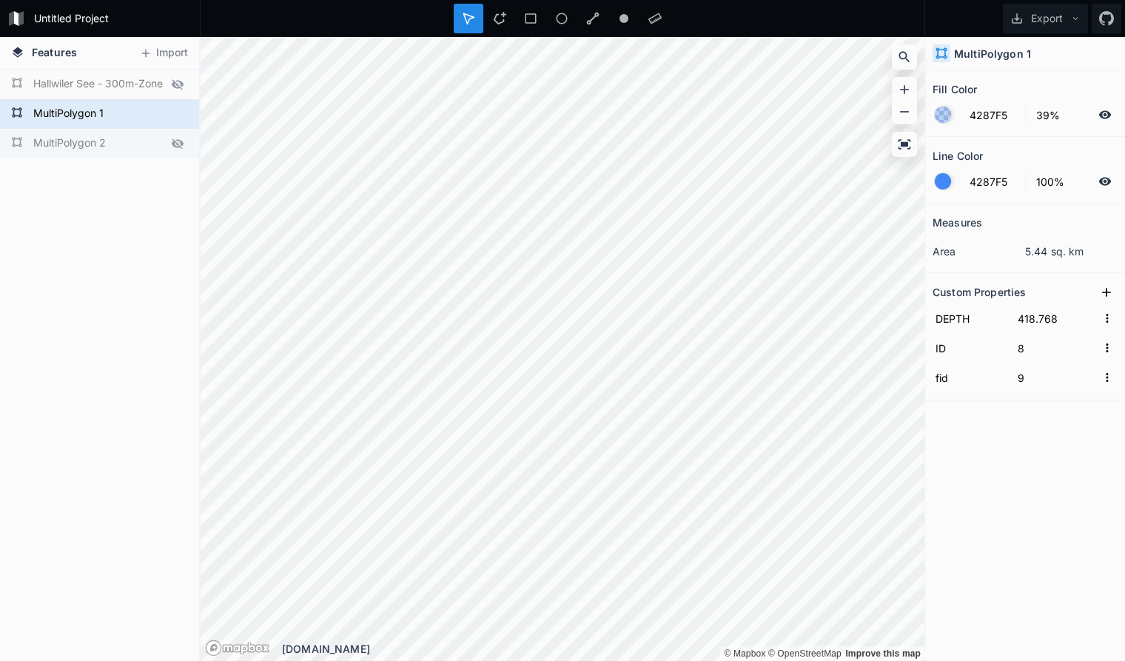
click at [143, 143] on form "MultiPolygon 2" at bounding box center [98, 143] width 138 height 22
click at [177, 144] on icon at bounding box center [178, 143] width 12 height 10
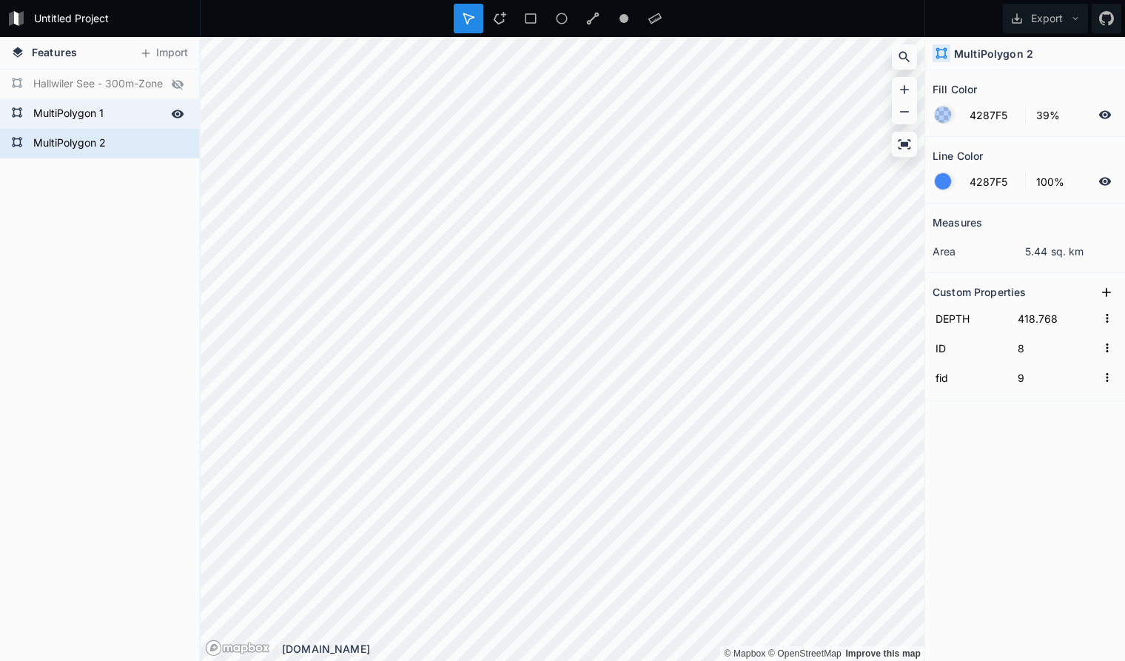
click at [130, 113] on form "MultiPolygon 1" at bounding box center [98, 114] width 138 height 22
click at [131, 136] on form "MultiPolygon 2" at bounding box center [98, 143] width 138 height 22
click at [129, 110] on form "MultiPolygon 1" at bounding box center [98, 114] width 138 height 22
click at [124, 141] on form "MultiPolygon 2" at bounding box center [98, 143] width 138 height 22
click at [122, 113] on form "MultiPolygon 1" at bounding box center [98, 114] width 138 height 22
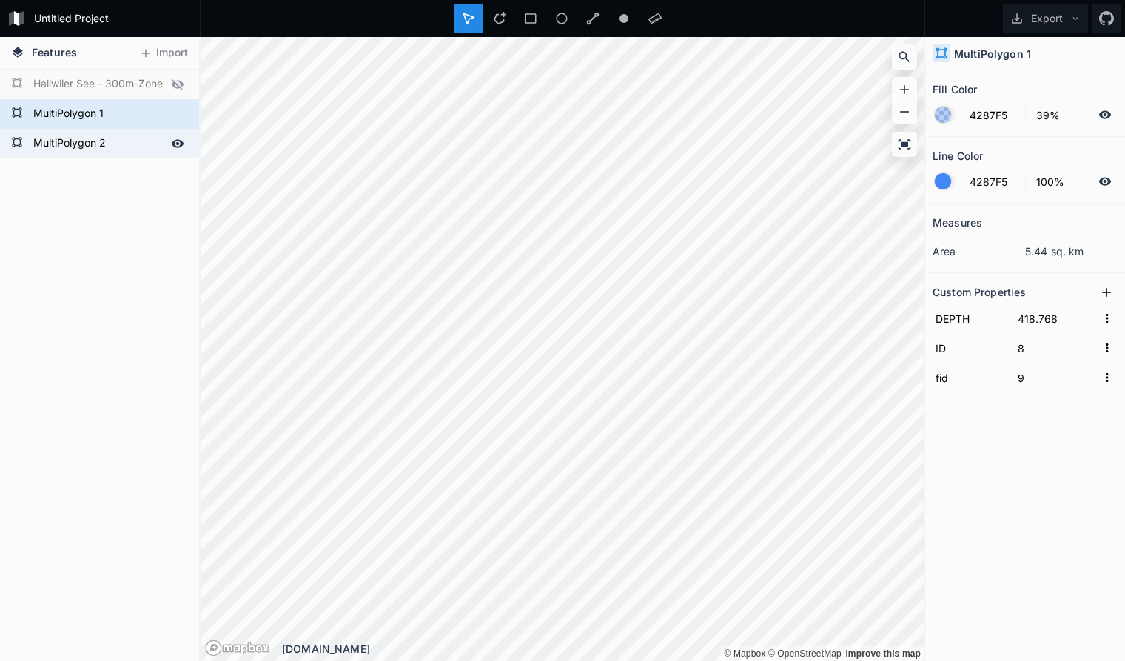
click at [121, 133] on form "MultiPolygon 2" at bounding box center [98, 143] width 138 height 22
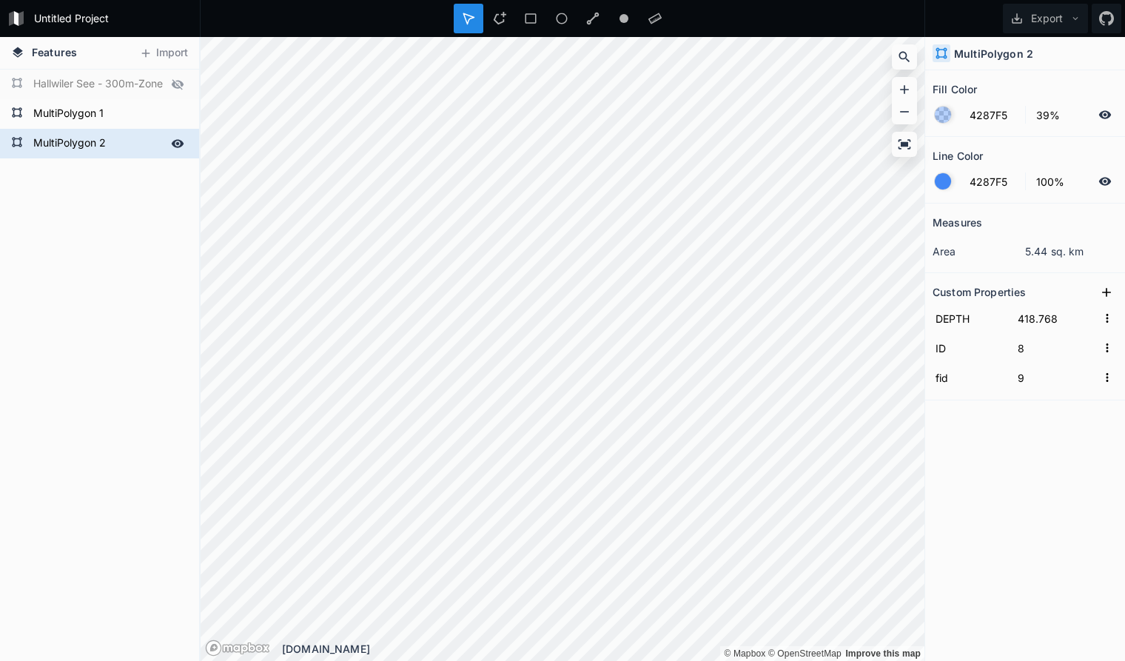
click at [131, 143] on form "MultiPolygon 2" at bounding box center [98, 143] width 138 height 22
click at [131, 112] on form "MultiPolygon 1" at bounding box center [98, 114] width 138 height 22
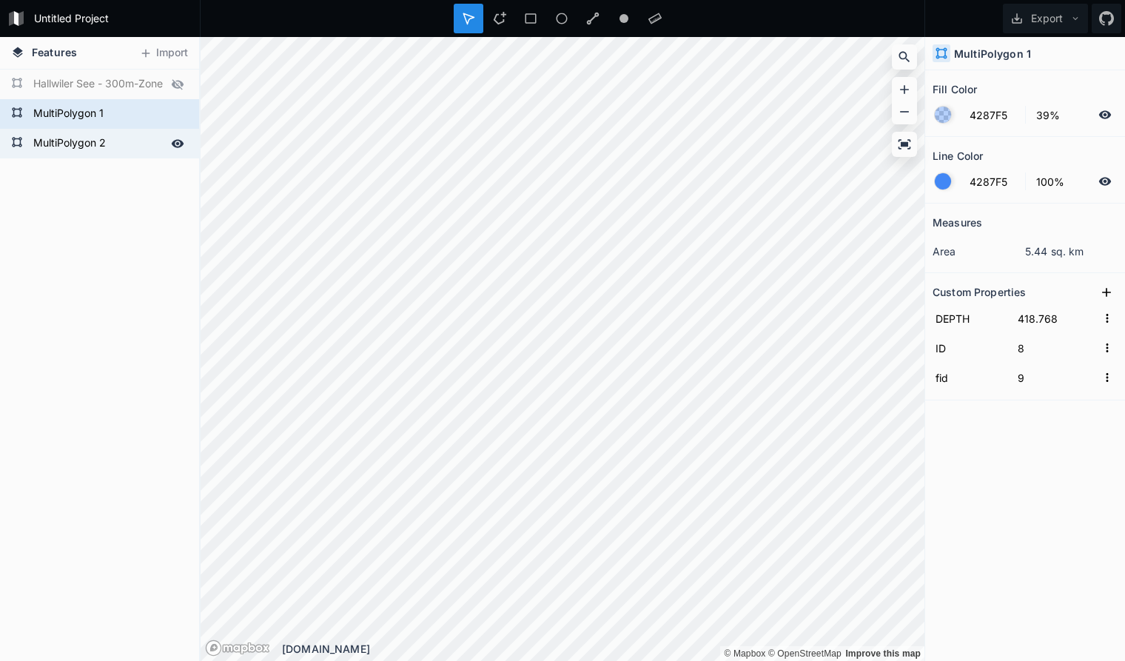
click at [132, 138] on form "MultiPolygon 2" at bounding box center [98, 143] width 138 height 22
click at [133, 117] on form "MultiPolygon 1" at bounding box center [98, 114] width 138 height 22
click at [137, 138] on form "MultiPolygon 2" at bounding box center [98, 143] width 138 height 22
click at [136, 120] on form "MultiPolygon 1" at bounding box center [98, 114] width 138 height 22
click at [132, 149] on form "MultiPolygon 2" at bounding box center [98, 143] width 138 height 22
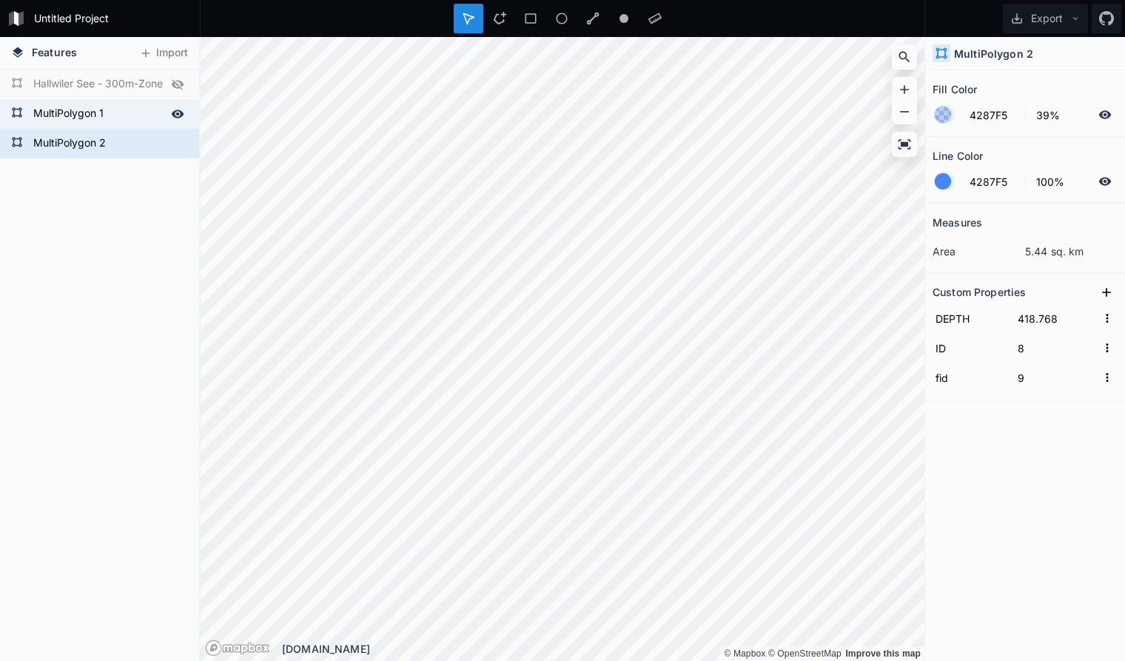
click at [138, 121] on form "MultiPolygon 1" at bounding box center [98, 114] width 138 height 22
click at [130, 144] on form "MultiPolygon 2" at bounding box center [98, 143] width 138 height 22
click at [64, 118] on form "MultiPolygon 1" at bounding box center [98, 114] width 138 height 22
click at [62, 142] on form "MultiPolygon 2" at bounding box center [98, 143] width 138 height 22
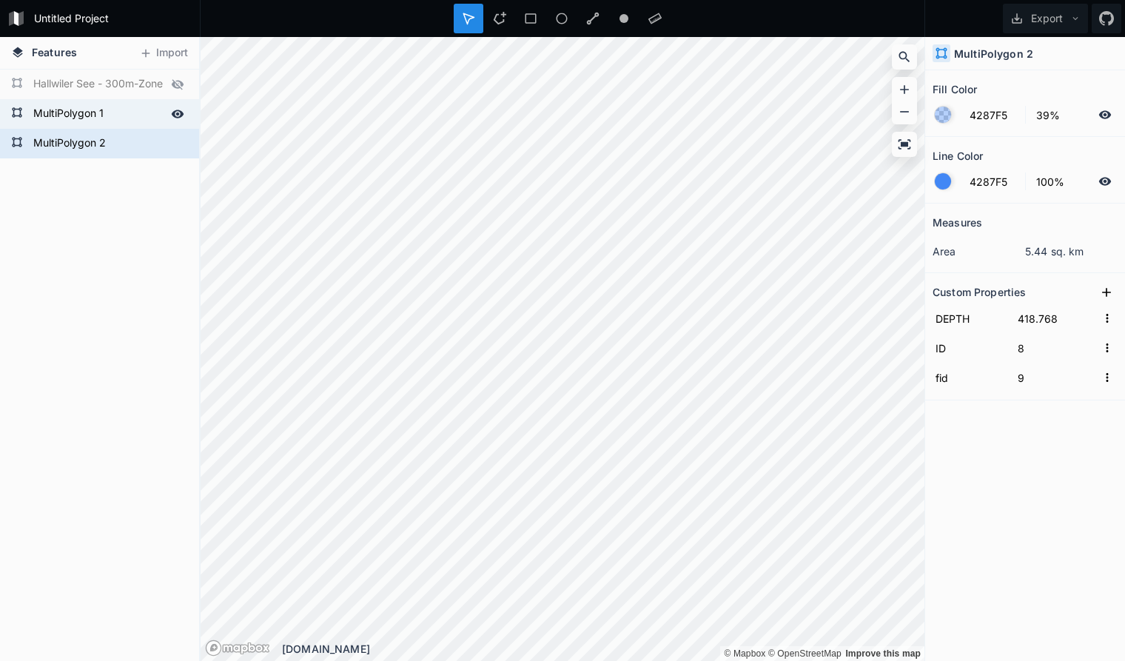
click at [69, 120] on form "MultiPolygon 1" at bounding box center [98, 114] width 138 height 22
click at [68, 141] on form "MultiPolygon 2" at bounding box center [98, 143] width 138 height 22
click at [69, 118] on form "MultiPolygon 1" at bounding box center [98, 114] width 138 height 22
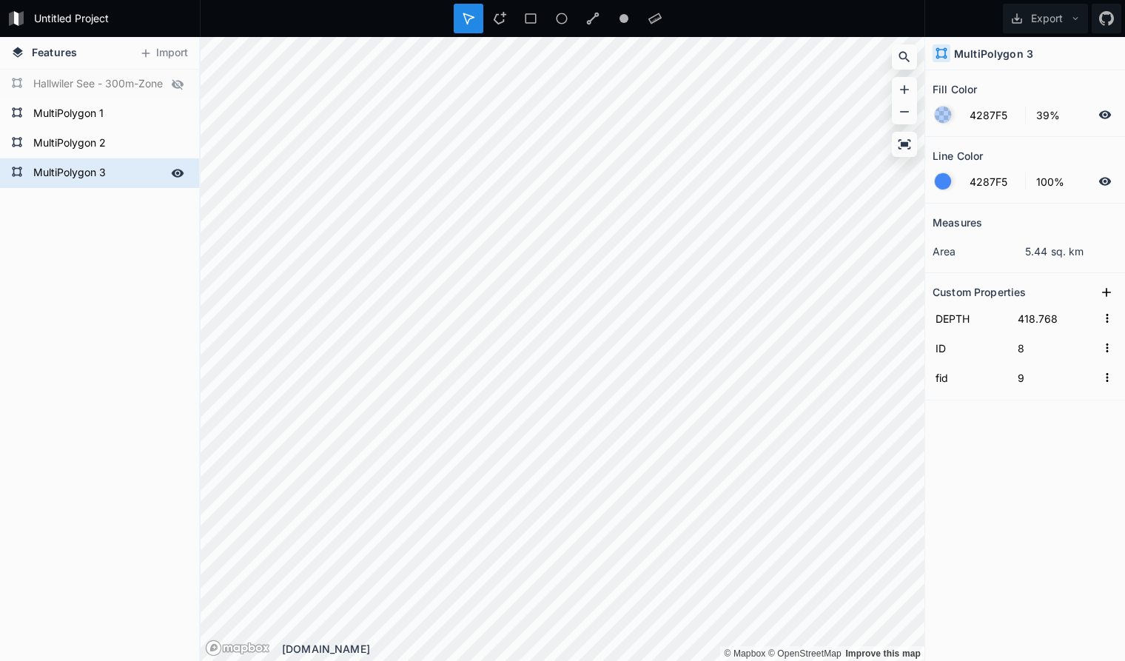
click at [145, 172] on form "MultiPolygon 3" at bounding box center [98, 173] width 138 height 22
click at [176, 142] on icon at bounding box center [177, 143] width 13 height 13
click at [116, 180] on form "MultiPolygon 3" at bounding box center [98, 173] width 138 height 22
click at [121, 112] on form "MultiPolygon 1" at bounding box center [98, 114] width 138 height 22
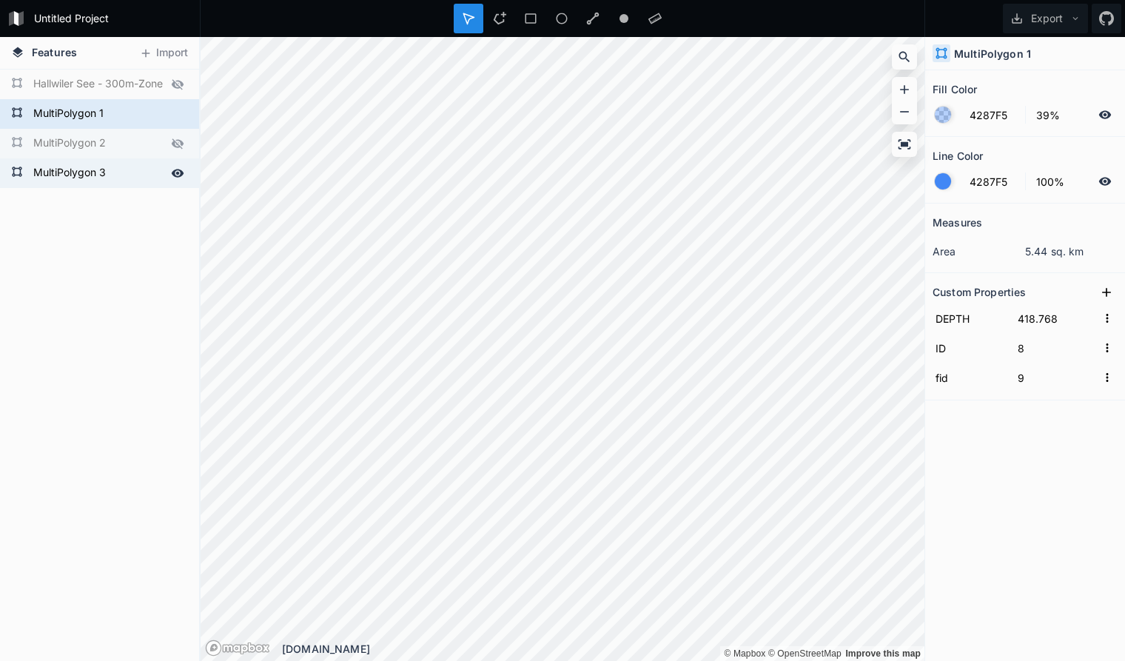
click at [124, 179] on form "MultiPolygon 3" at bounding box center [98, 173] width 138 height 22
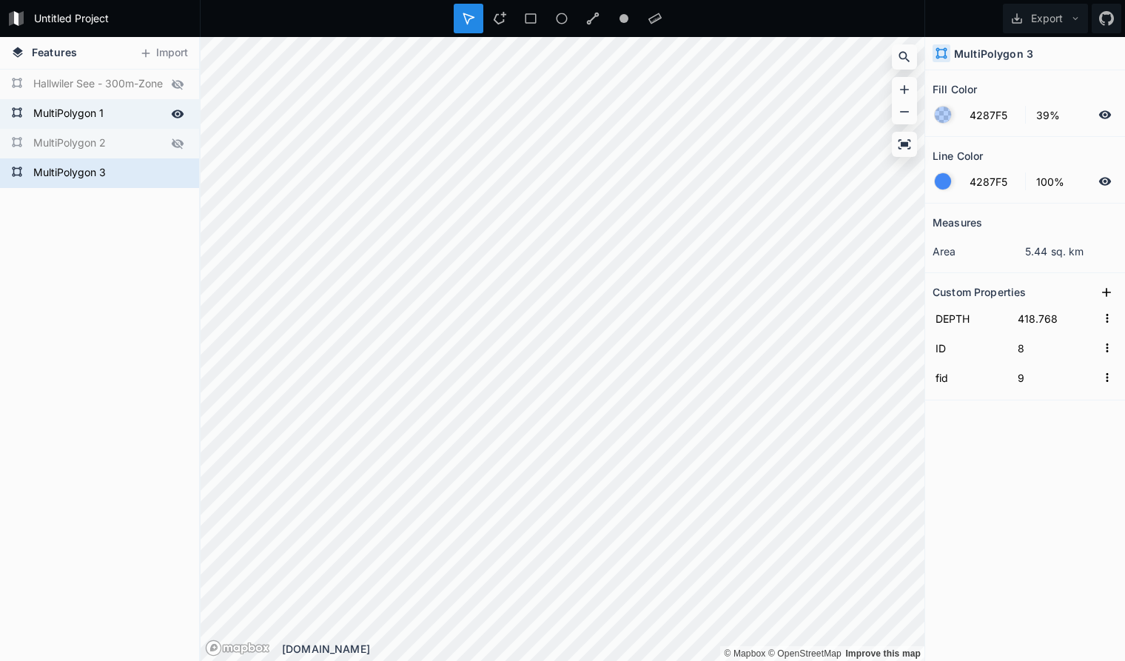
click at [124, 112] on form "MultiPolygon 1" at bounding box center [98, 114] width 138 height 22
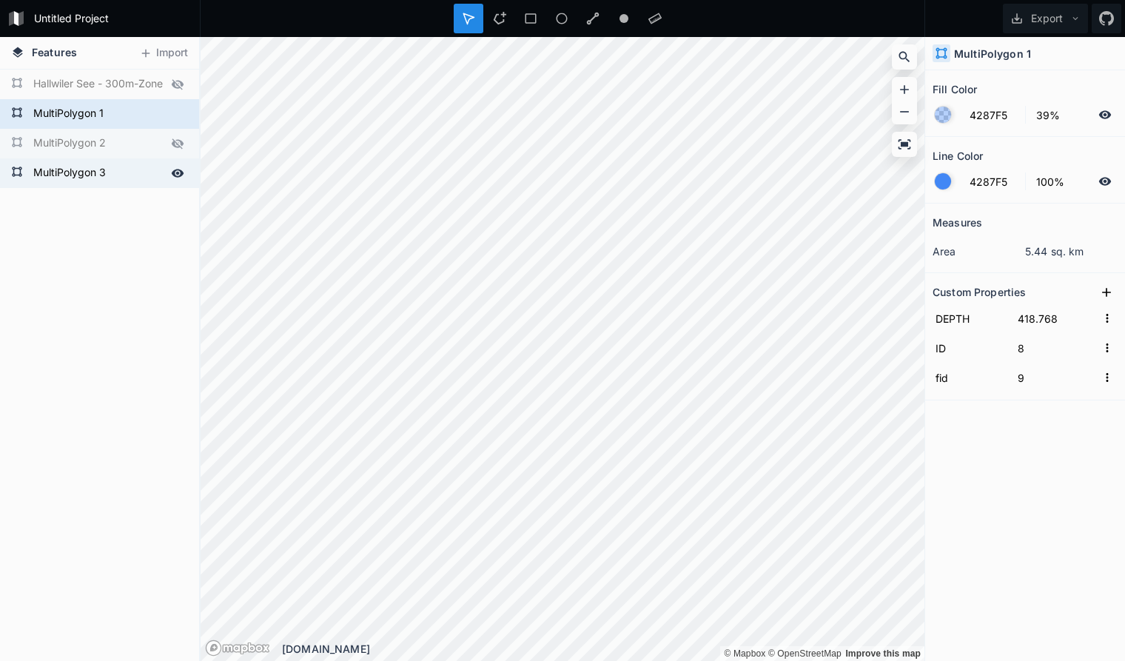
click at [138, 175] on form "MultiPolygon 3" at bounding box center [98, 173] width 138 height 22
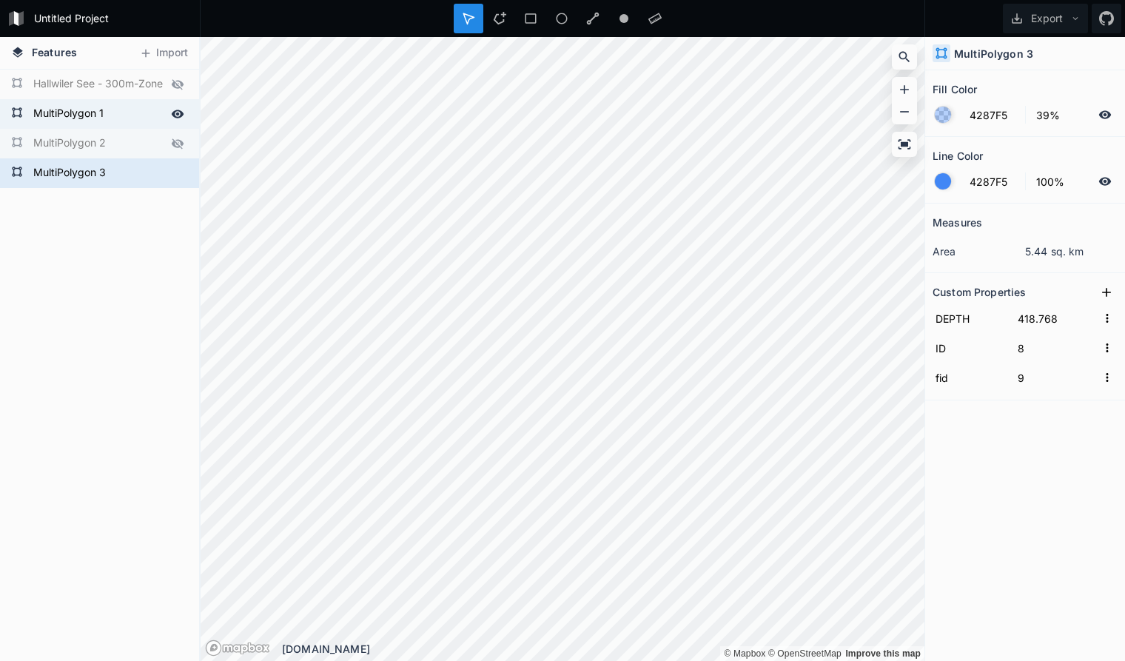
click at [121, 110] on form "MultiPolygon 1" at bounding box center [98, 114] width 138 height 22
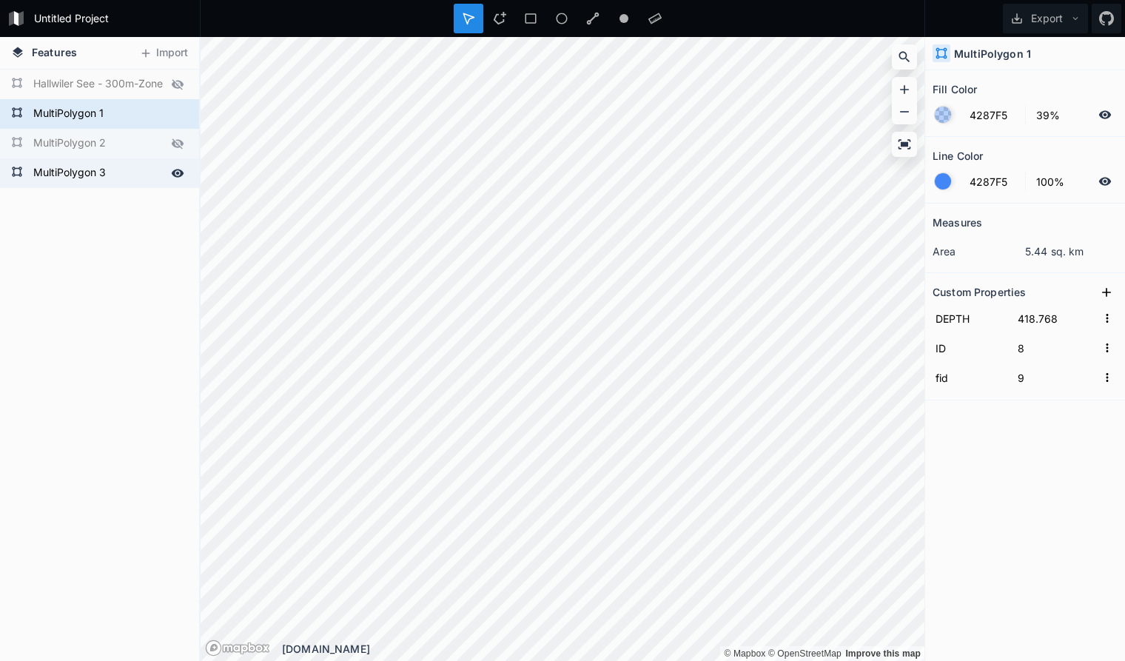
click at [122, 174] on form "MultiPolygon 3" at bounding box center [98, 173] width 138 height 22
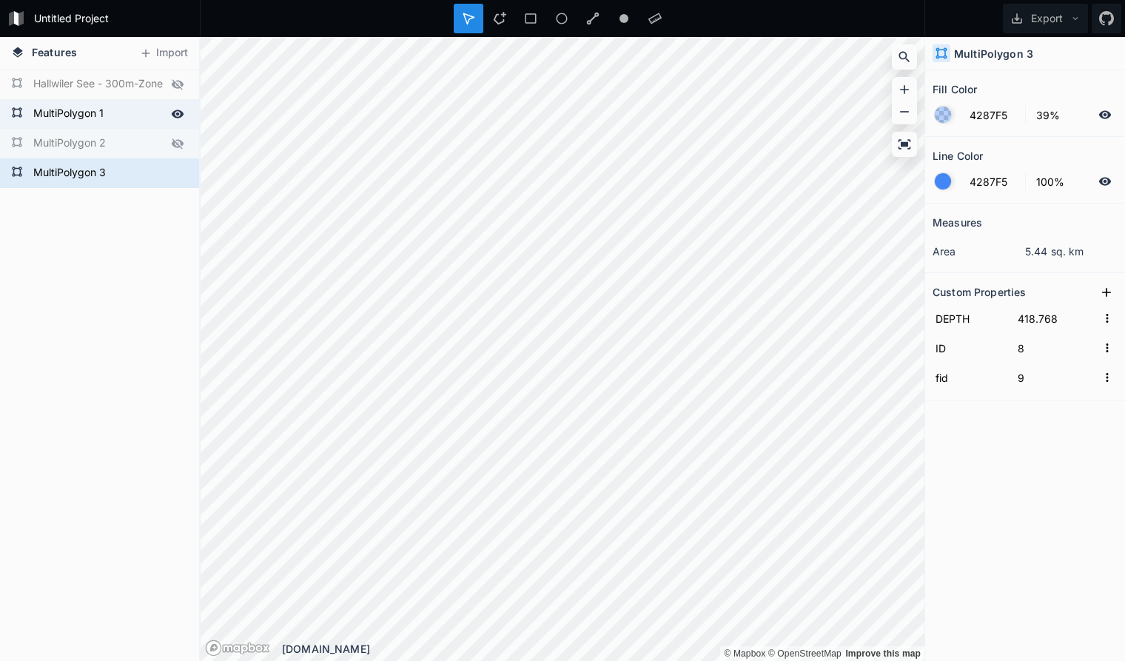
click at [118, 110] on form "MultiPolygon 1" at bounding box center [98, 114] width 138 height 22
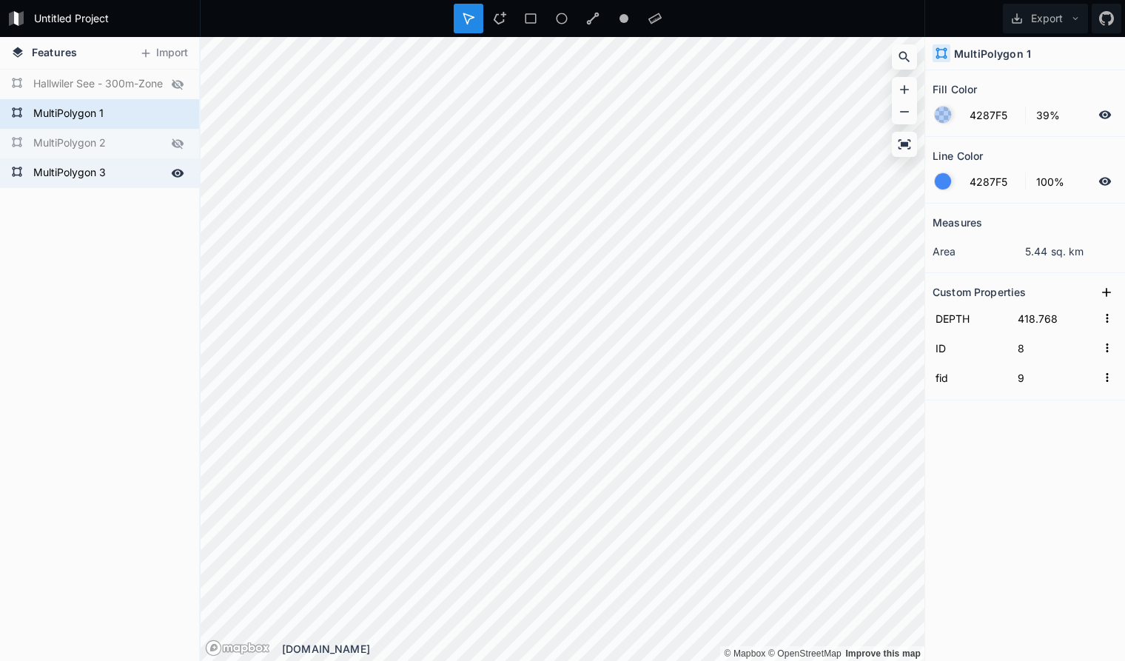
click at [135, 168] on form "MultiPolygon 3" at bounding box center [98, 173] width 138 height 22
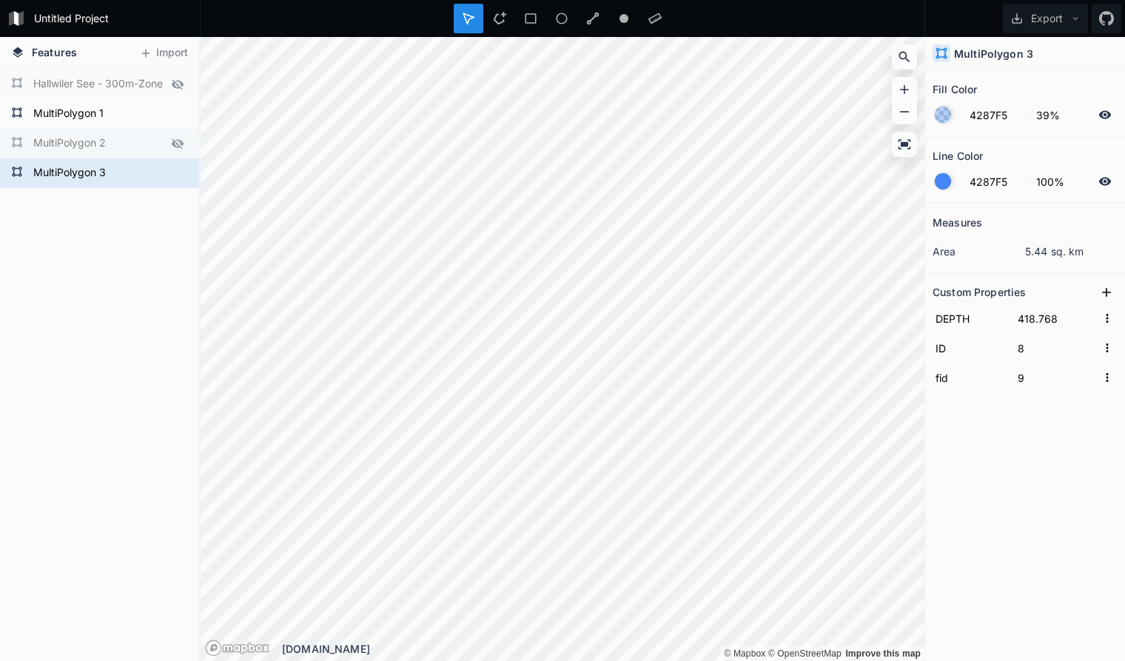
click at [178, 143] on icon at bounding box center [177, 143] width 13 height 13
click at [124, 111] on form "MultiPolygon 1" at bounding box center [98, 114] width 138 height 22
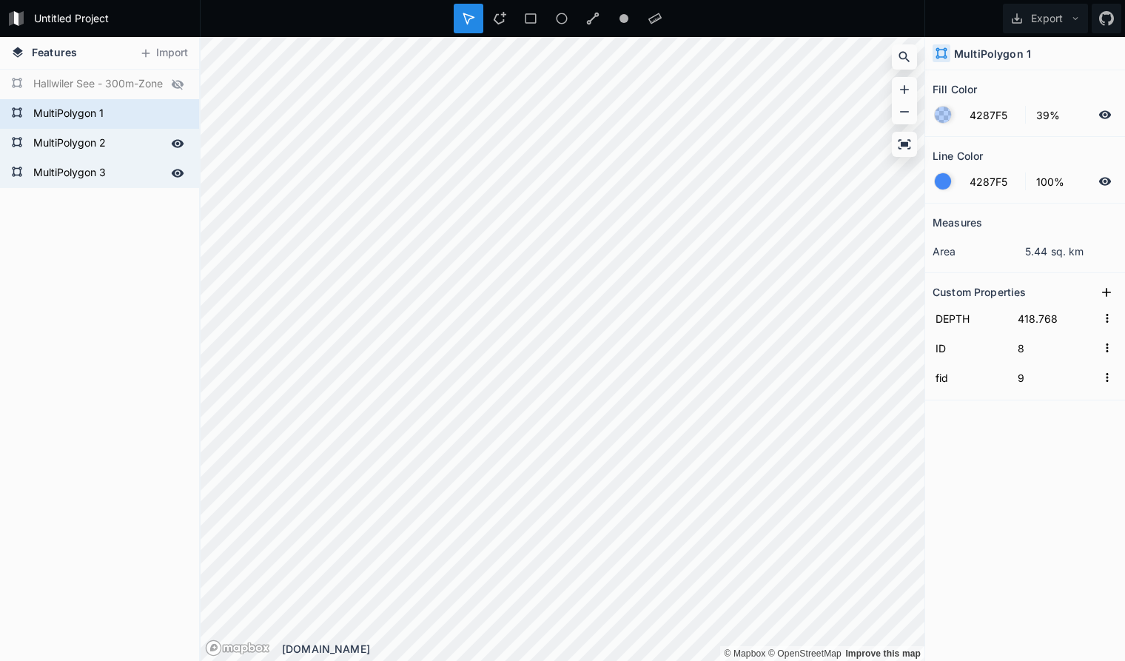
click at [133, 172] on form "MultiPolygon 3" at bounding box center [98, 173] width 138 height 22
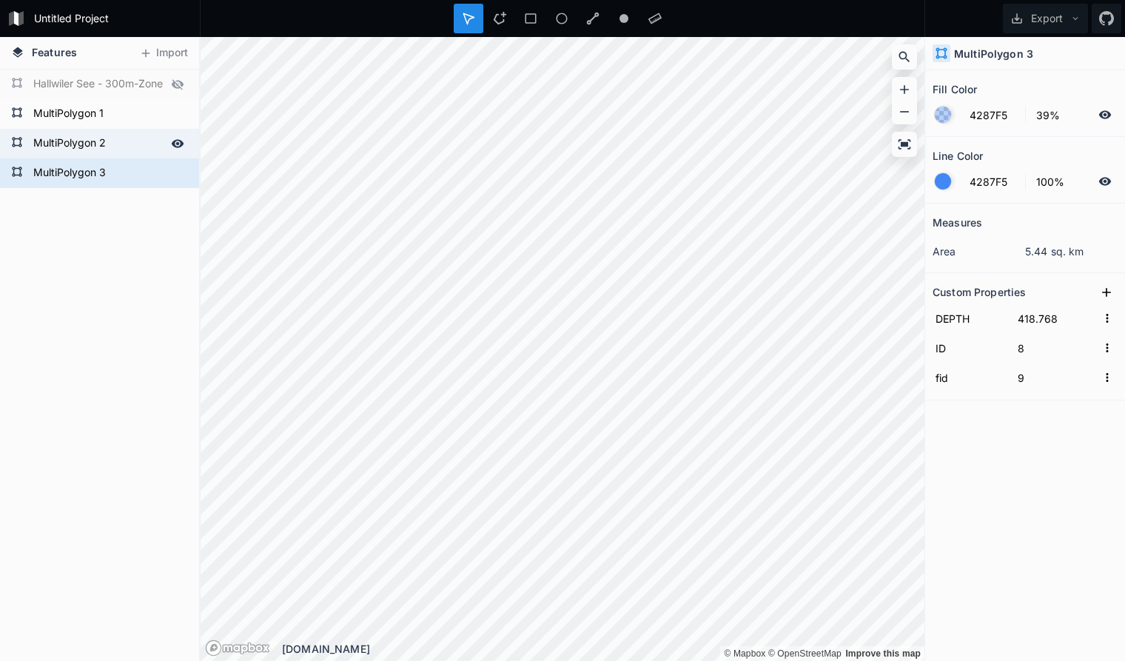
click at [133, 140] on form "MultiPolygon 2" at bounding box center [98, 143] width 138 height 22
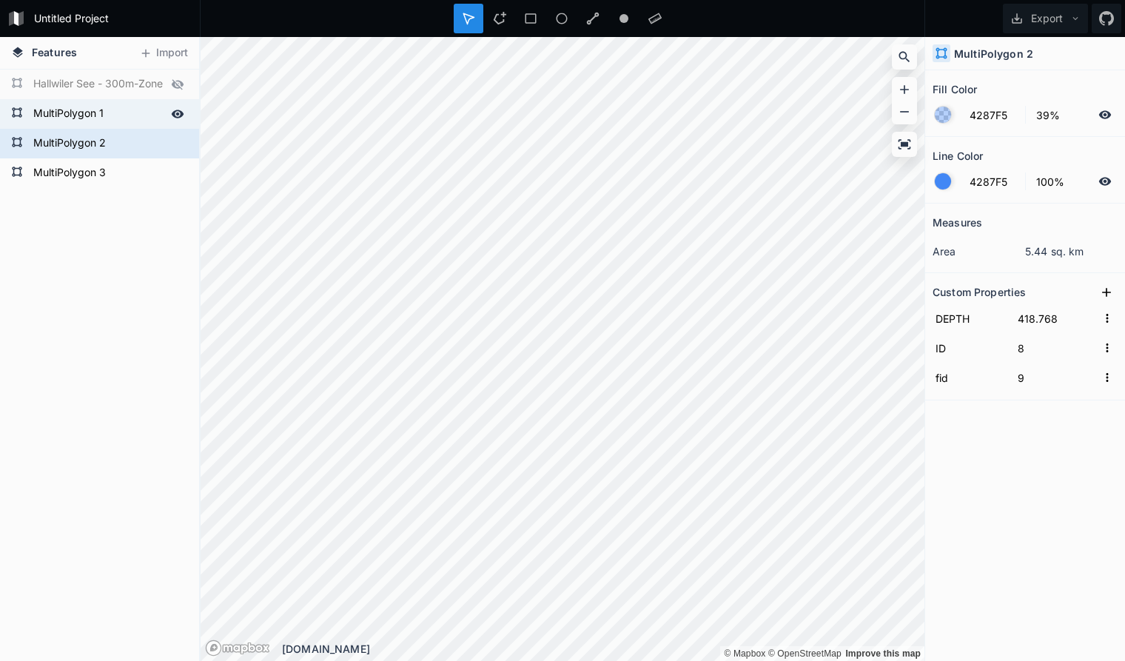
click at [130, 114] on form "MultiPolygon 1" at bounding box center [98, 114] width 138 height 22
click at [134, 147] on form "MultiPolygon 2" at bounding box center [98, 143] width 138 height 22
click at [128, 104] on form "MultiPolygon 1" at bounding box center [98, 114] width 138 height 22
click at [128, 131] on div "MultiPolygon 2" at bounding box center [99, 144] width 199 height 30
click at [128, 137] on form "MultiPolygon 2" at bounding box center [98, 143] width 138 height 22
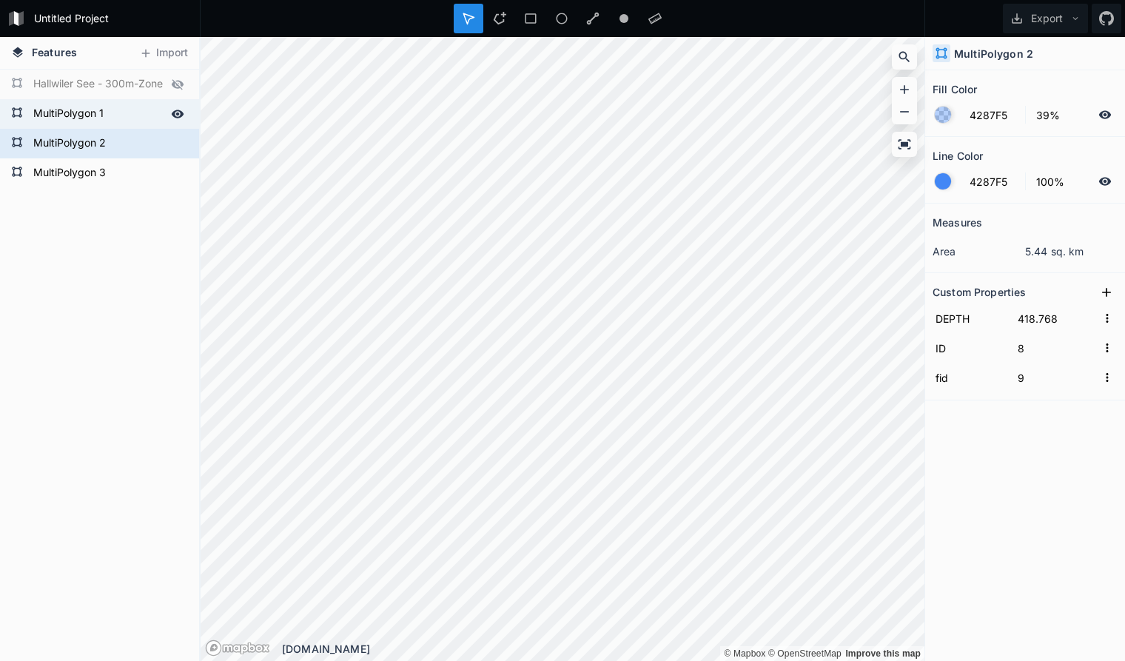
click at [130, 111] on form "MultiPolygon 1" at bounding box center [98, 114] width 138 height 22
click at [129, 137] on form "MultiPolygon 2" at bounding box center [98, 143] width 138 height 22
click at [133, 175] on form "MultiPolygon 3" at bounding box center [98, 173] width 138 height 22
click at [132, 112] on form "MultiPolygon 1" at bounding box center [98, 114] width 138 height 22
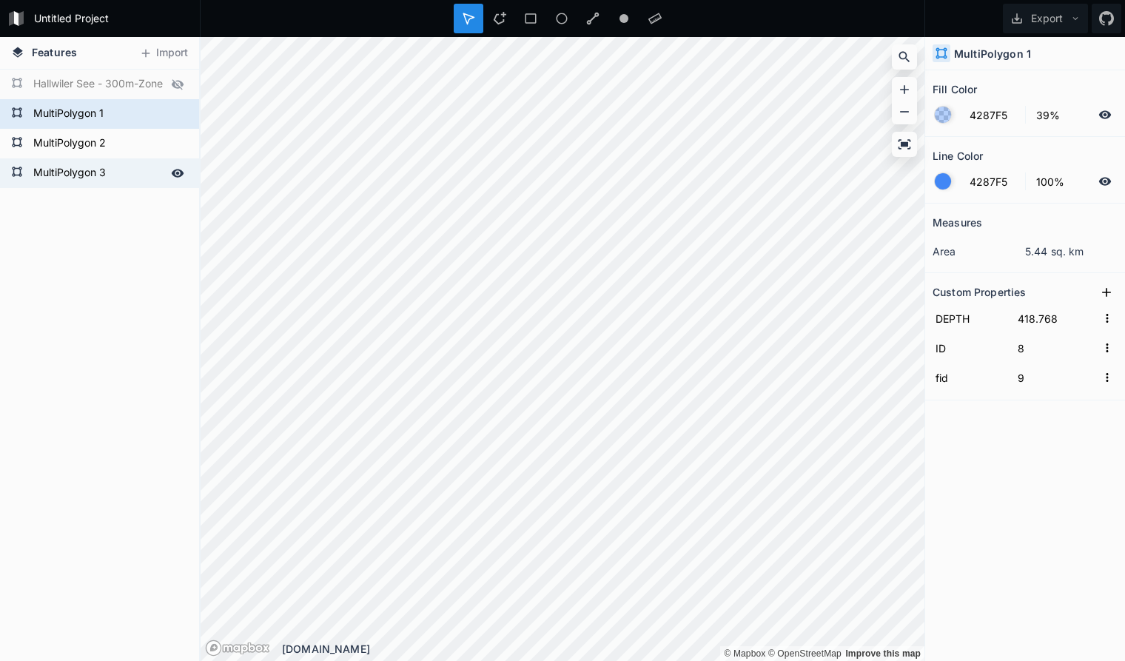
click at [137, 174] on form "MultiPolygon 3" at bounding box center [98, 173] width 138 height 22
click at [129, 107] on form "MultiPolygon 1" at bounding box center [98, 114] width 138 height 22
